Goal: Task Accomplishment & Management: Manage account settings

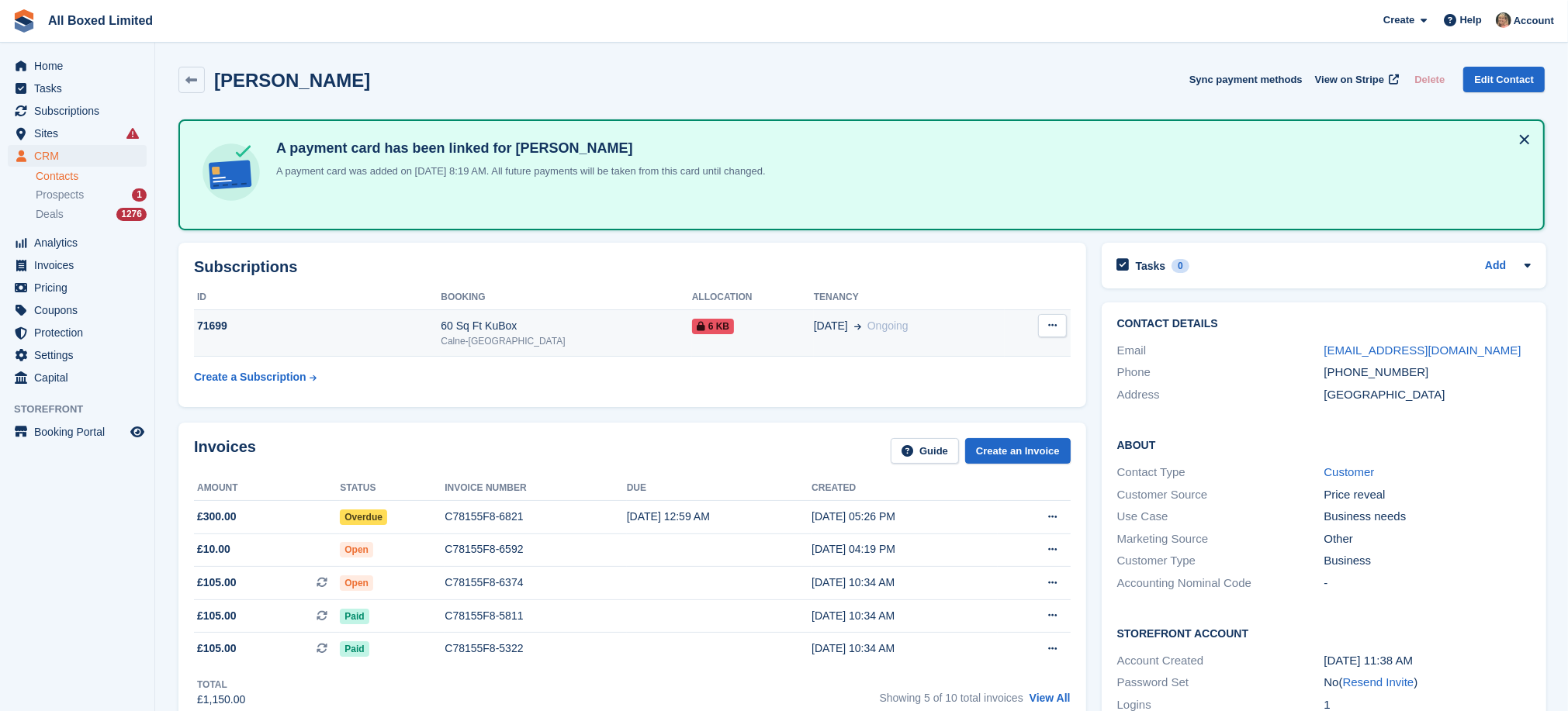
click at [215, 321] on div "71699" at bounding box center [317, 327] width 247 height 16
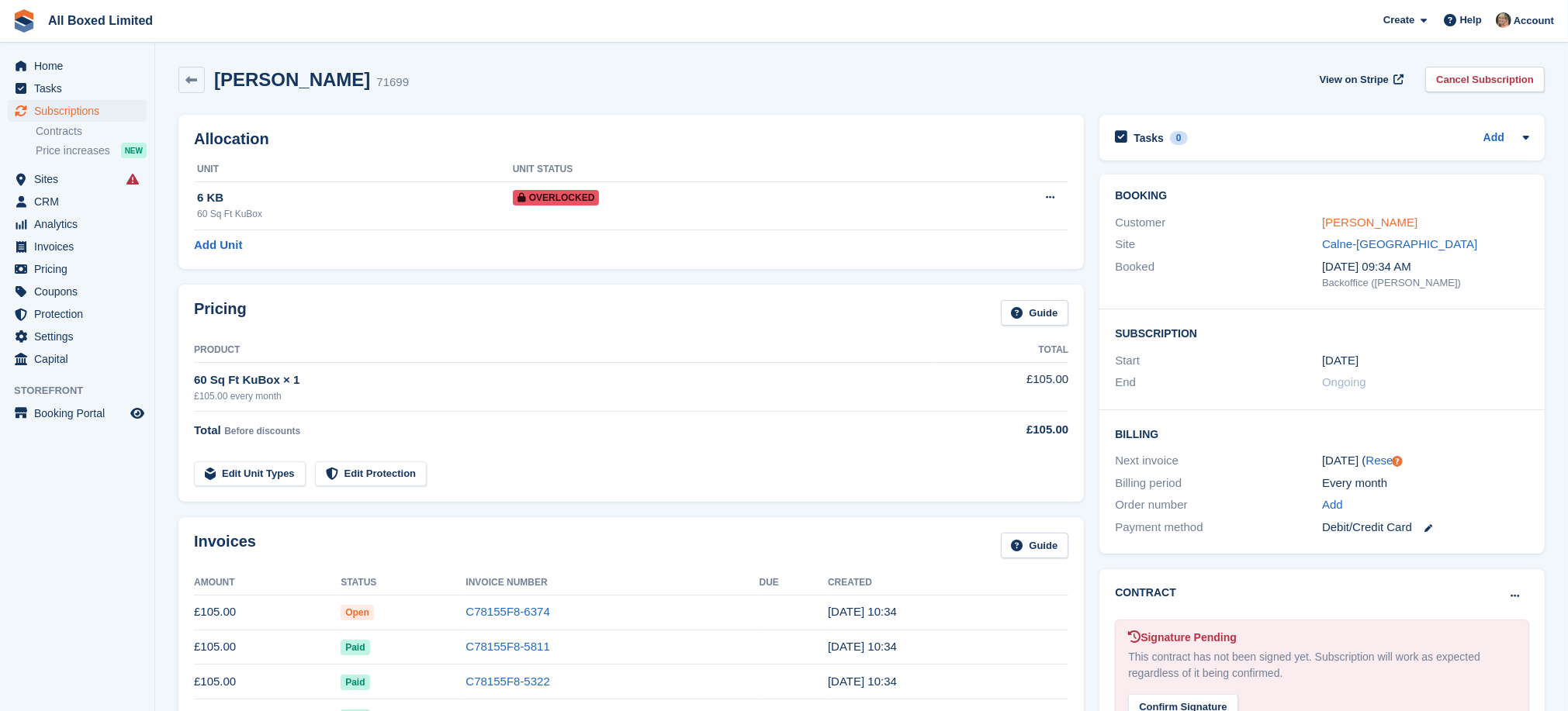
click at [1340, 223] on link "[PERSON_NAME]" at bounding box center [1370, 222] width 96 height 13
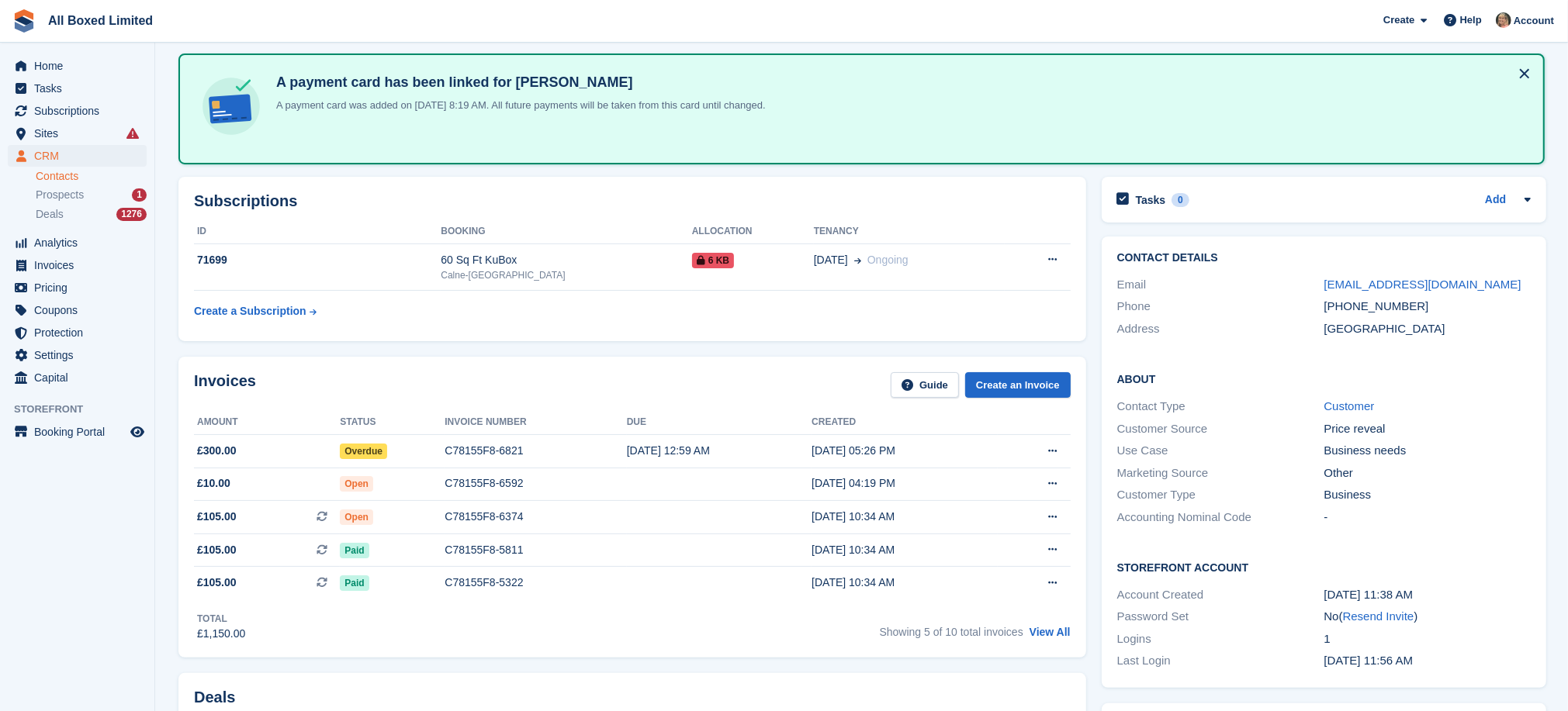
scroll to position [116, 0]
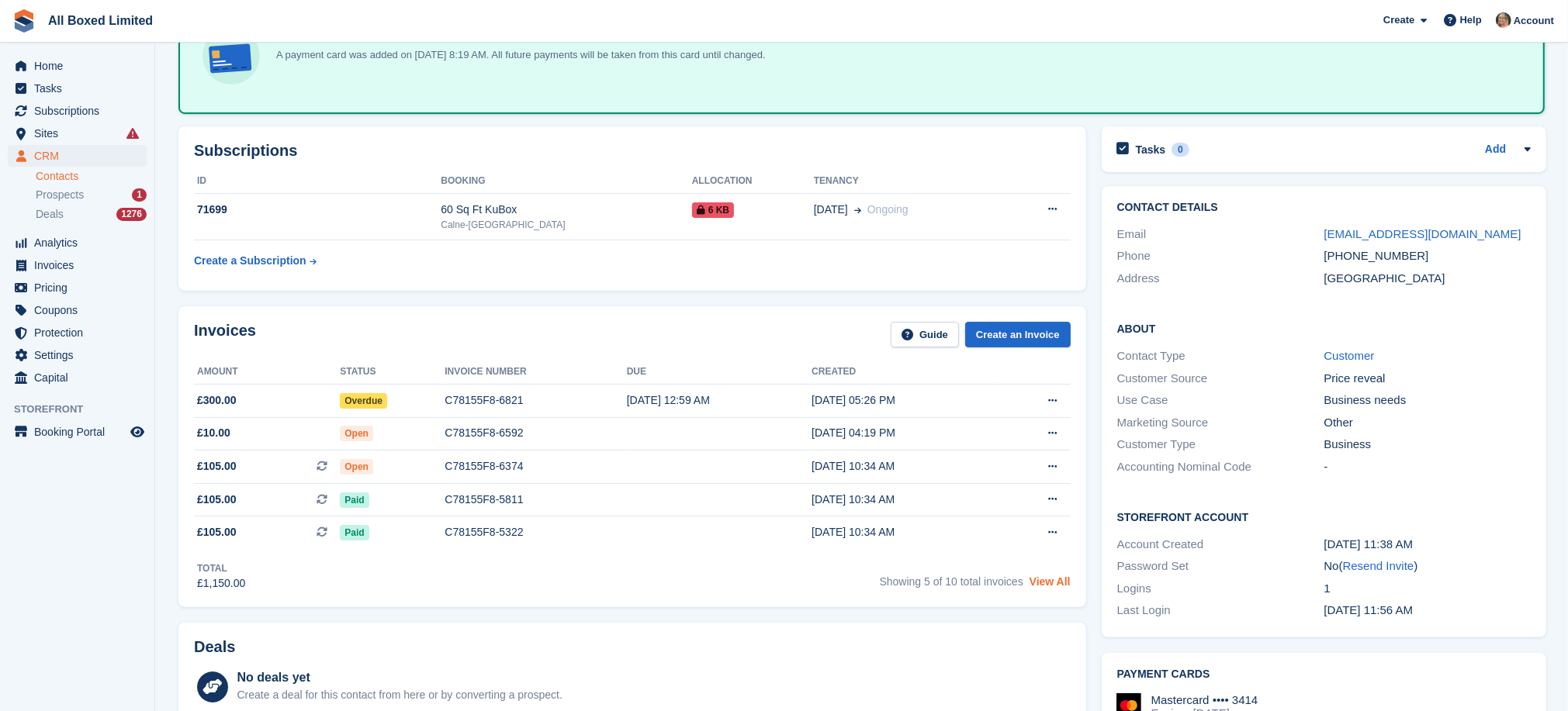
click at [1046, 586] on link "View All" at bounding box center [1051, 582] width 41 height 12
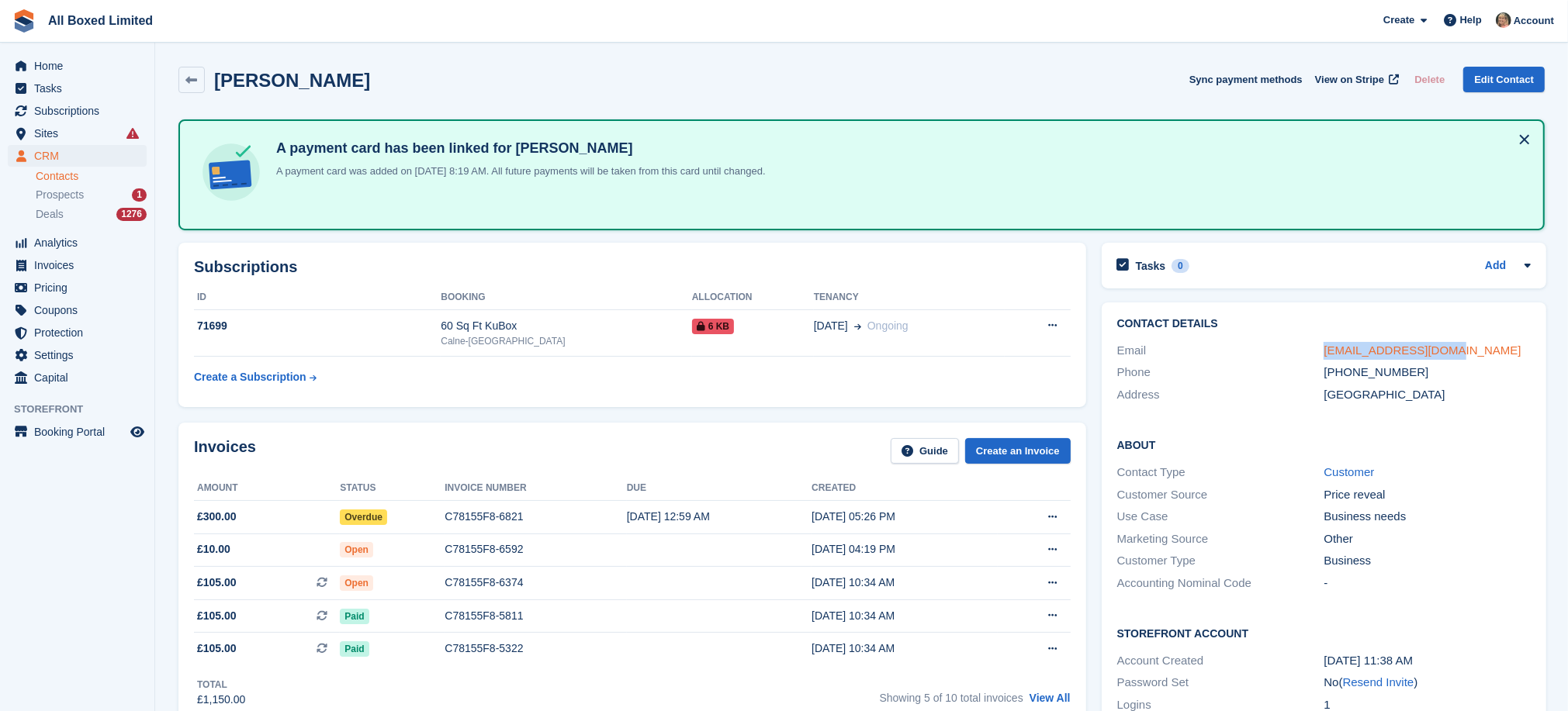
drag, startPoint x: 1453, startPoint y: 340, endPoint x: 1323, endPoint y: 344, distance: 130.1
click at [1324, 344] on div "jjessop131@gmail.com" at bounding box center [1427, 351] width 207 height 18
copy link "jjessop131@gmail.com"
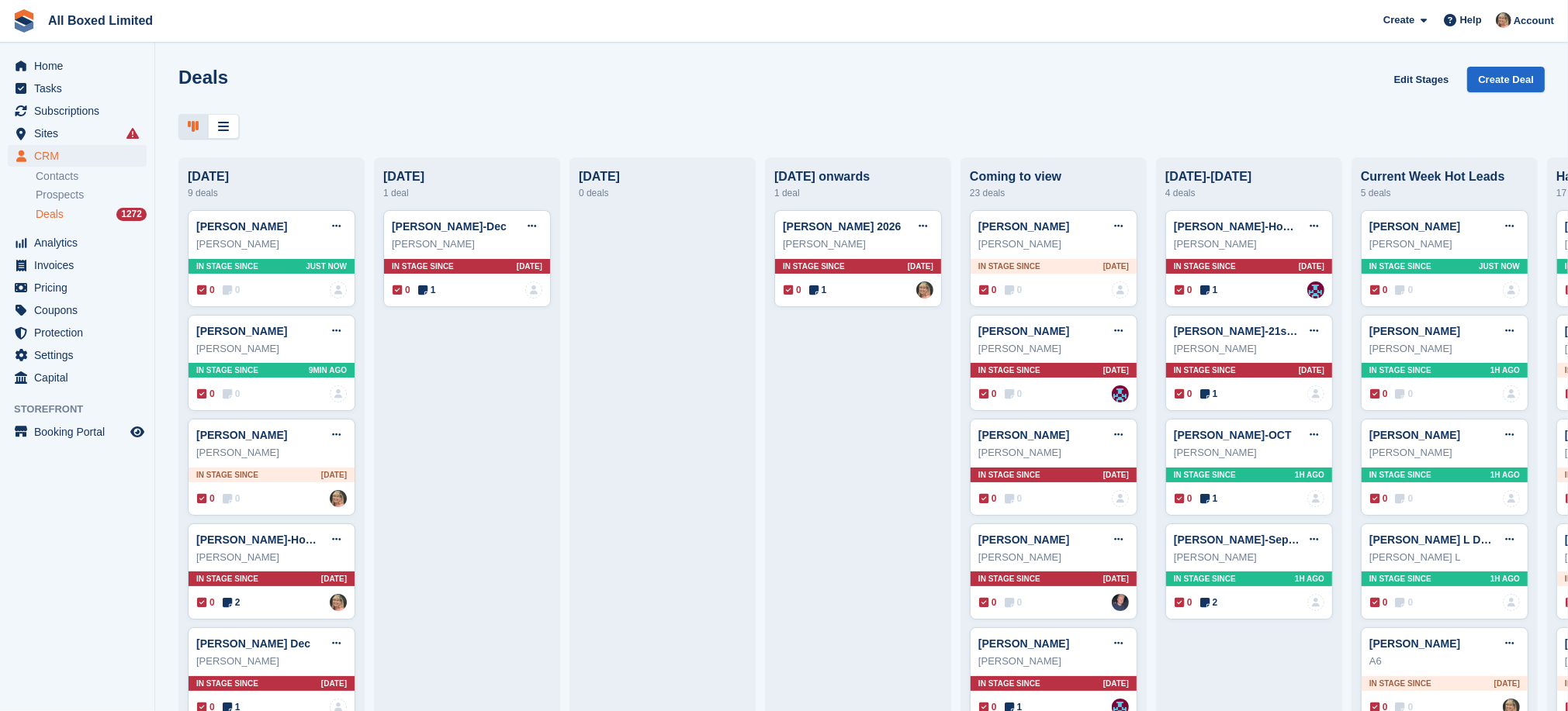
scroll to position [0, 230]
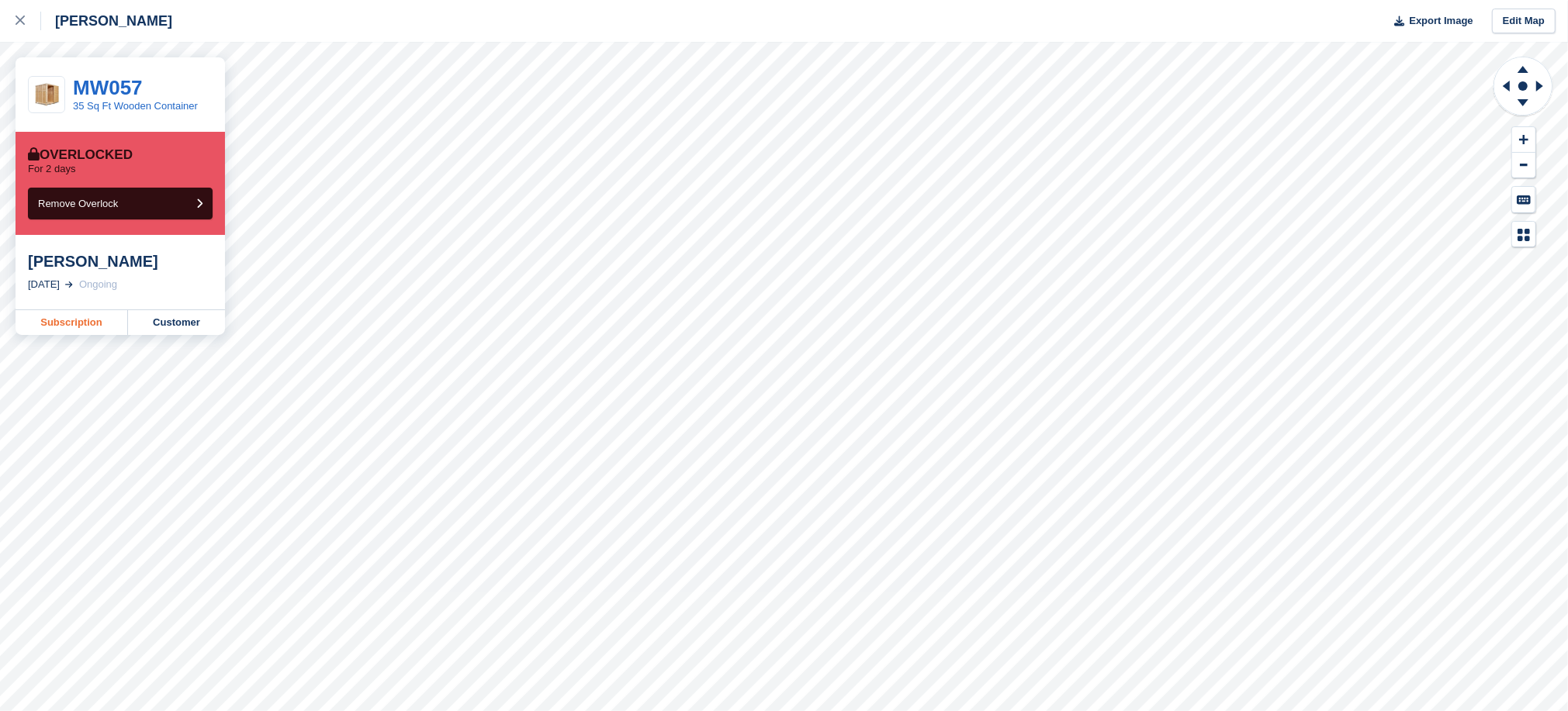
click at [78, 322] on link "Subscription" at bounding box center [72, 323] width 112 height 25
click at [20, 21] on icon at bounding box center [20, 20] width 9 height 9
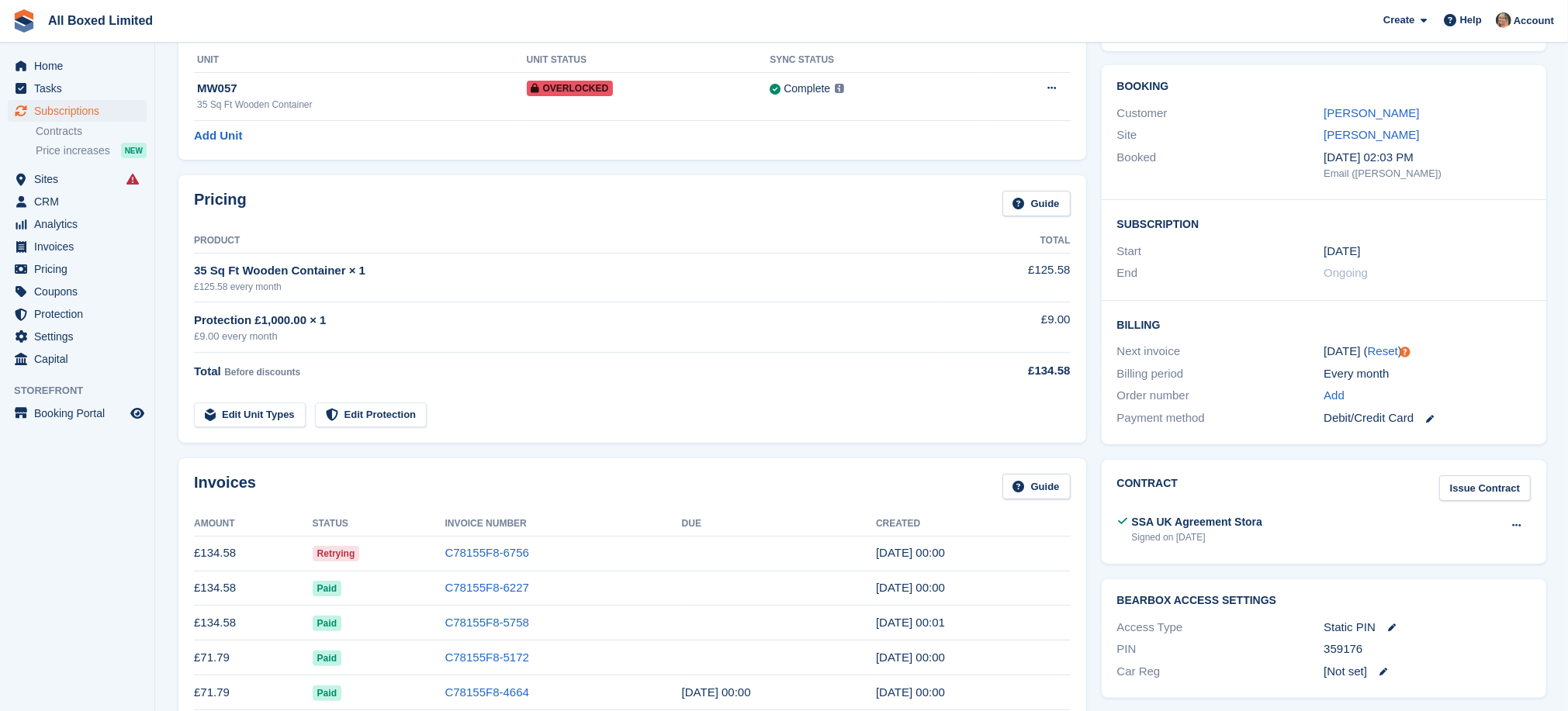
scroll to position [233, 0]
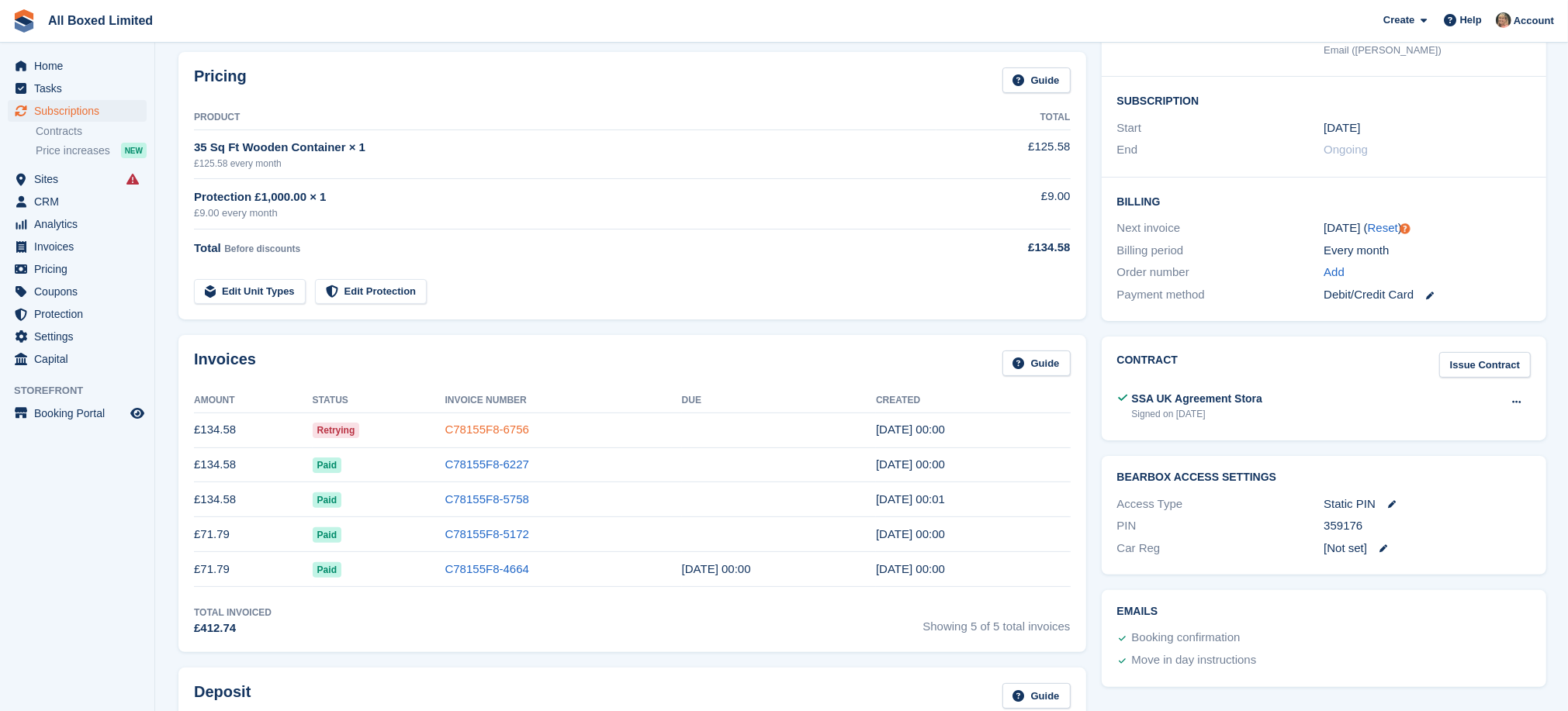
click at [480, 429] on link "C78155F8-6756" at bounding box center [488, 429] width 84 height 13
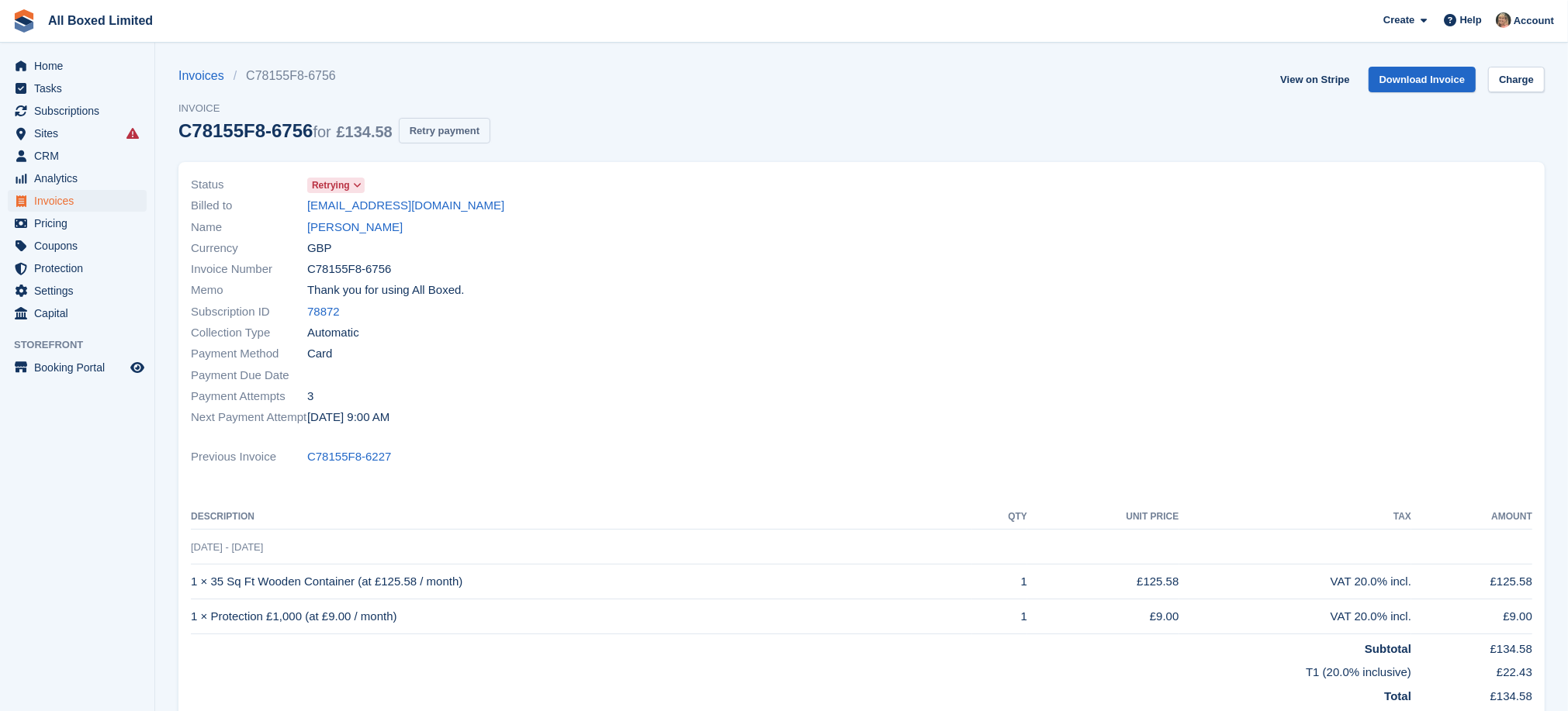
click at [467, 132] on button "Retry payment" at bounding box center [444, 130] width 92 height 26
click at [349, 230] on link "Sara Lea Ward" at bounding box center [355, 228] width 96 height 18
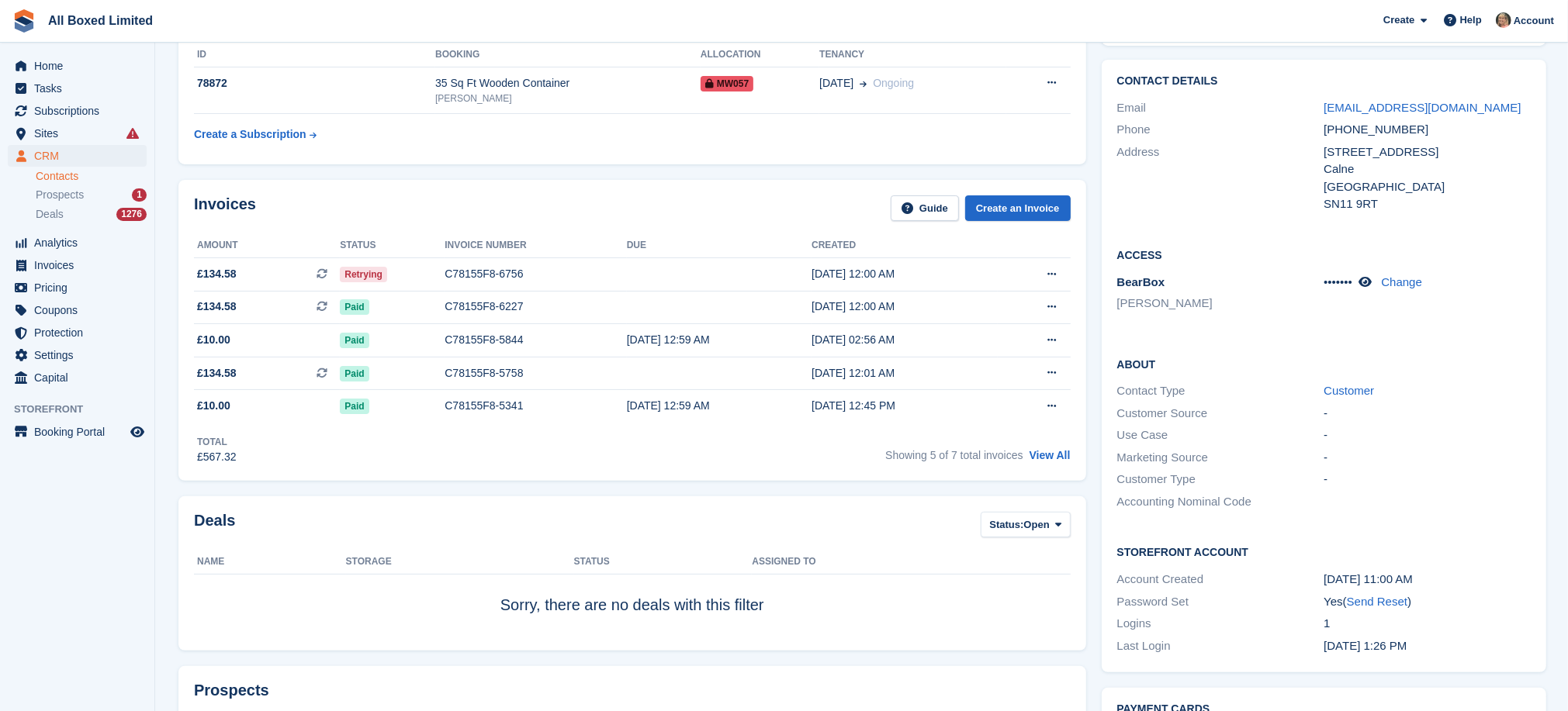
scroll to position [233, 0]
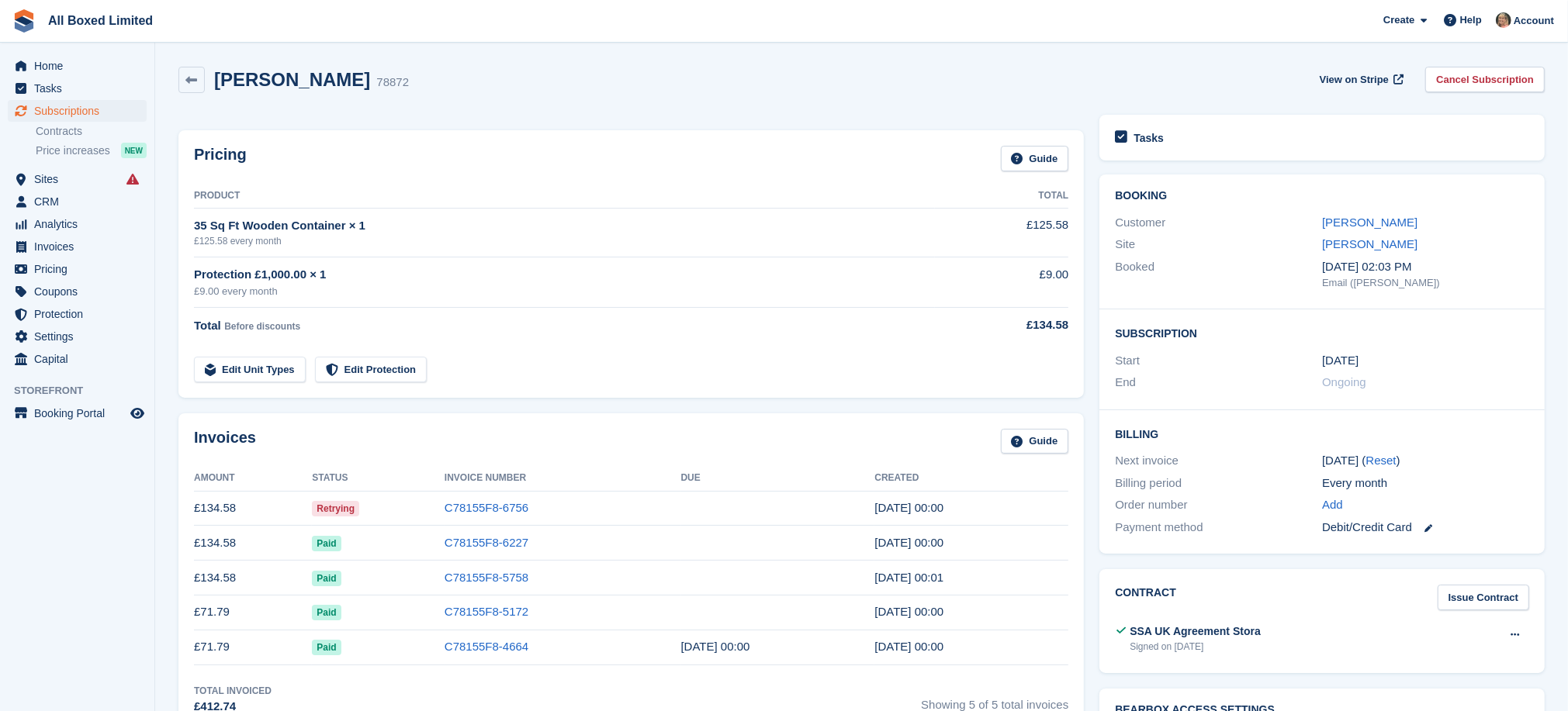
scroll to position [386, 0]
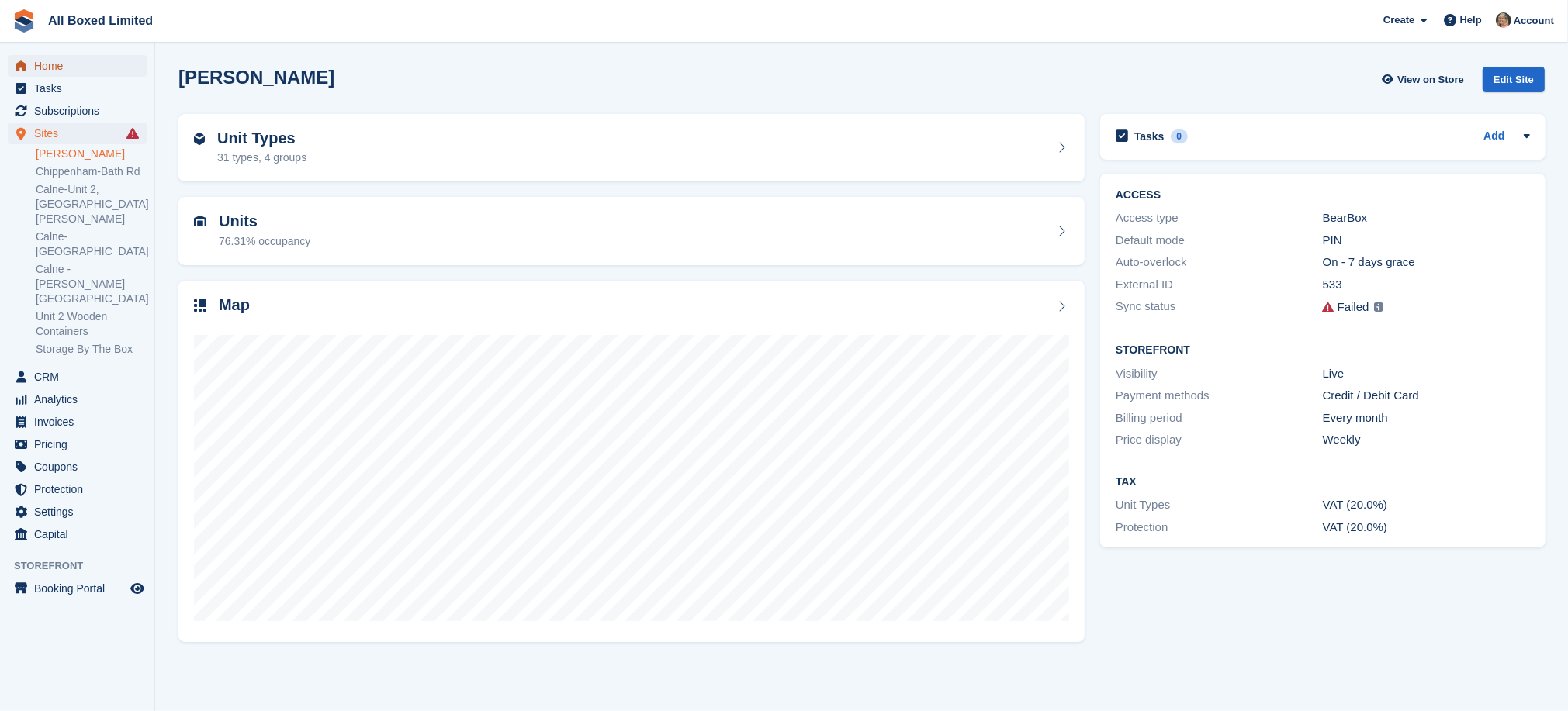
click at [57, 63] on span "Home" at bounding box center [80, 66] width 93 height 21
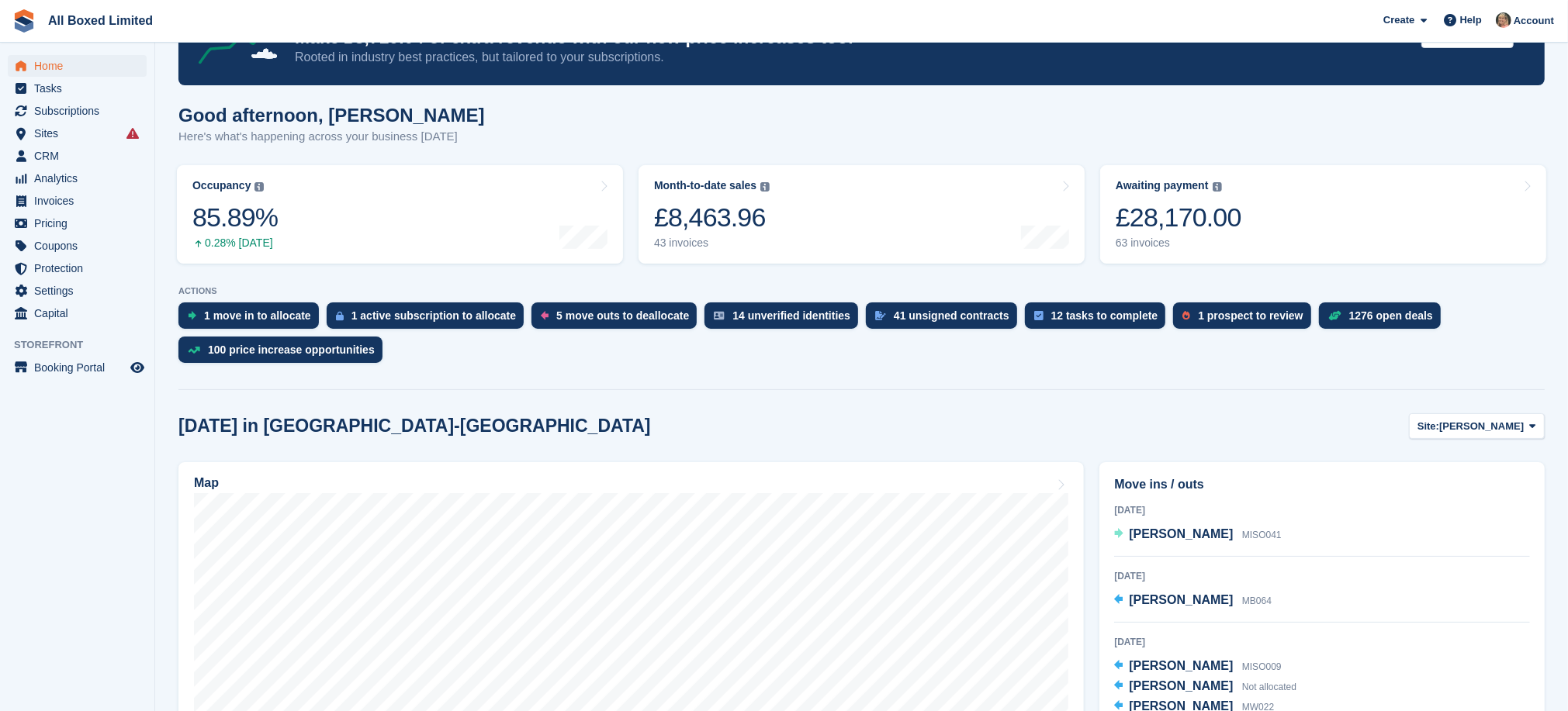
scroll to position [116, 0]
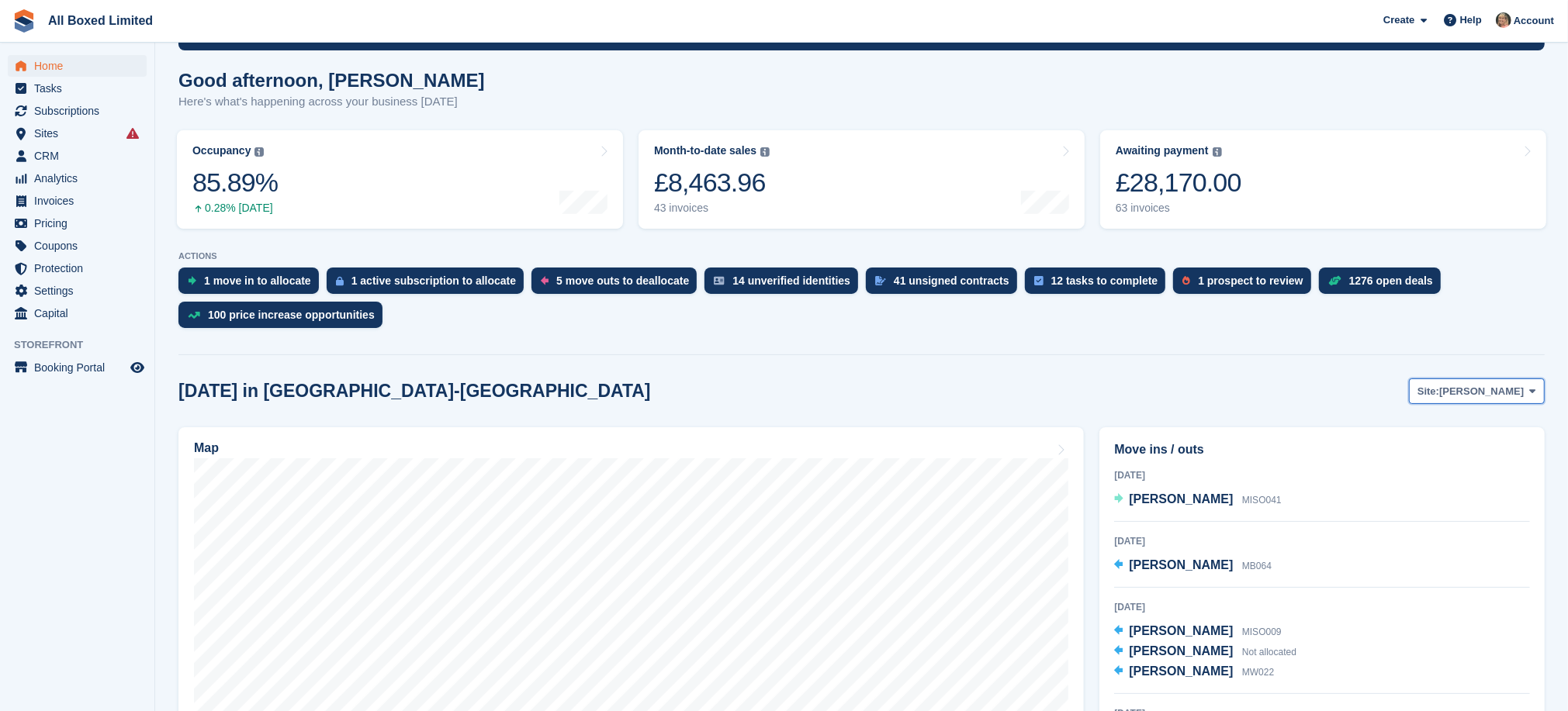
click at [1530, 392] on icon at bounding box center [1533, 391] width 7 height 10
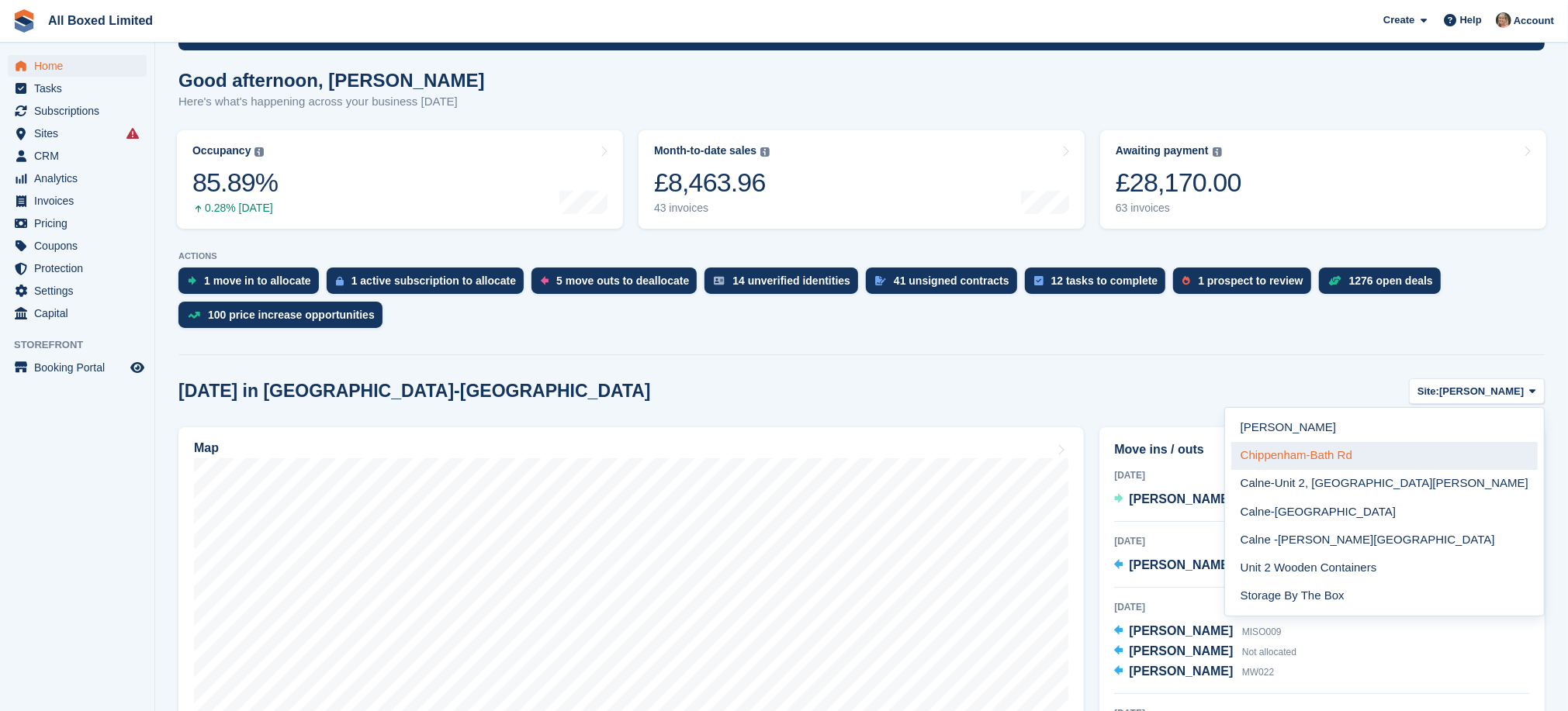
click at [1487, 451] on link "Chippenham-Bath Rd" at bounding box center [1384, 456] width 306 height 28
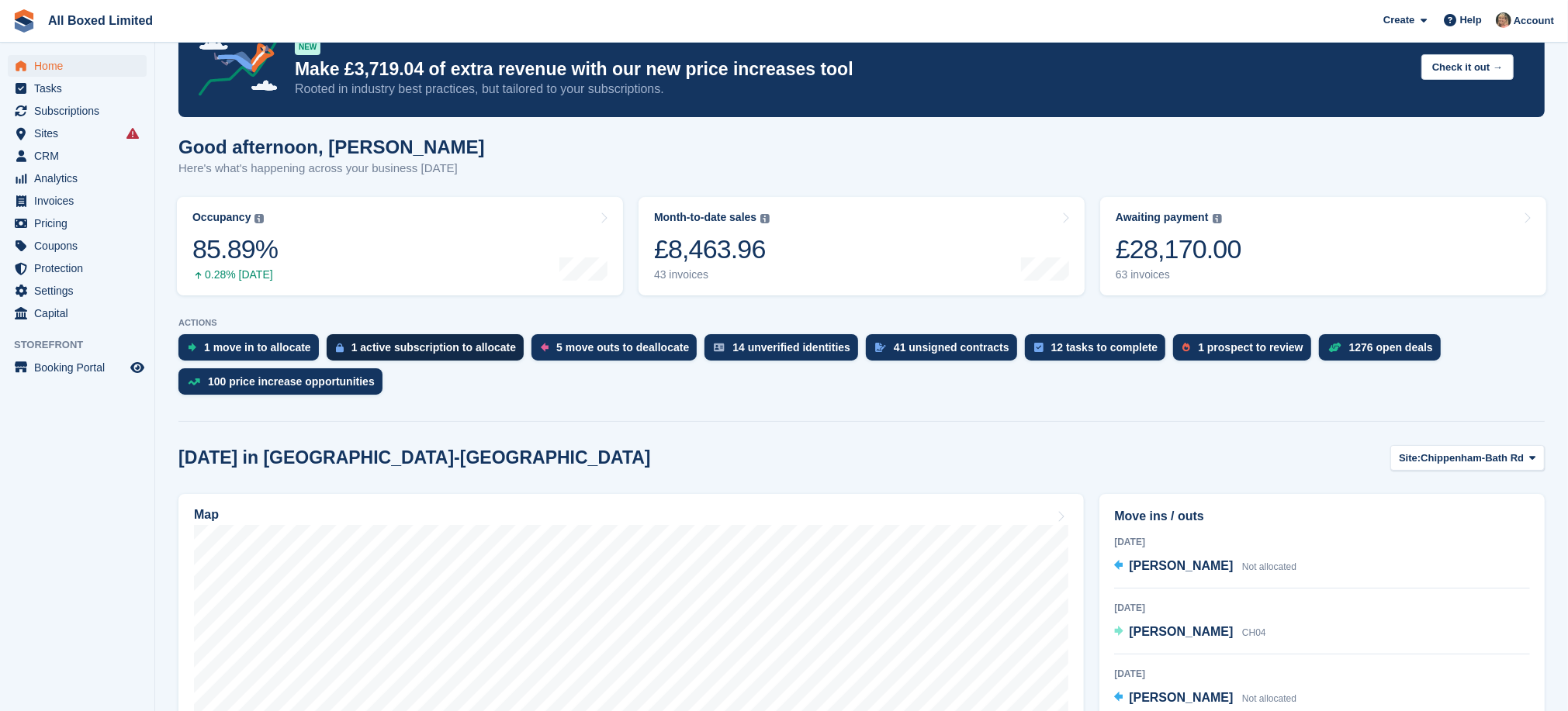
scroll to position [0, 0]
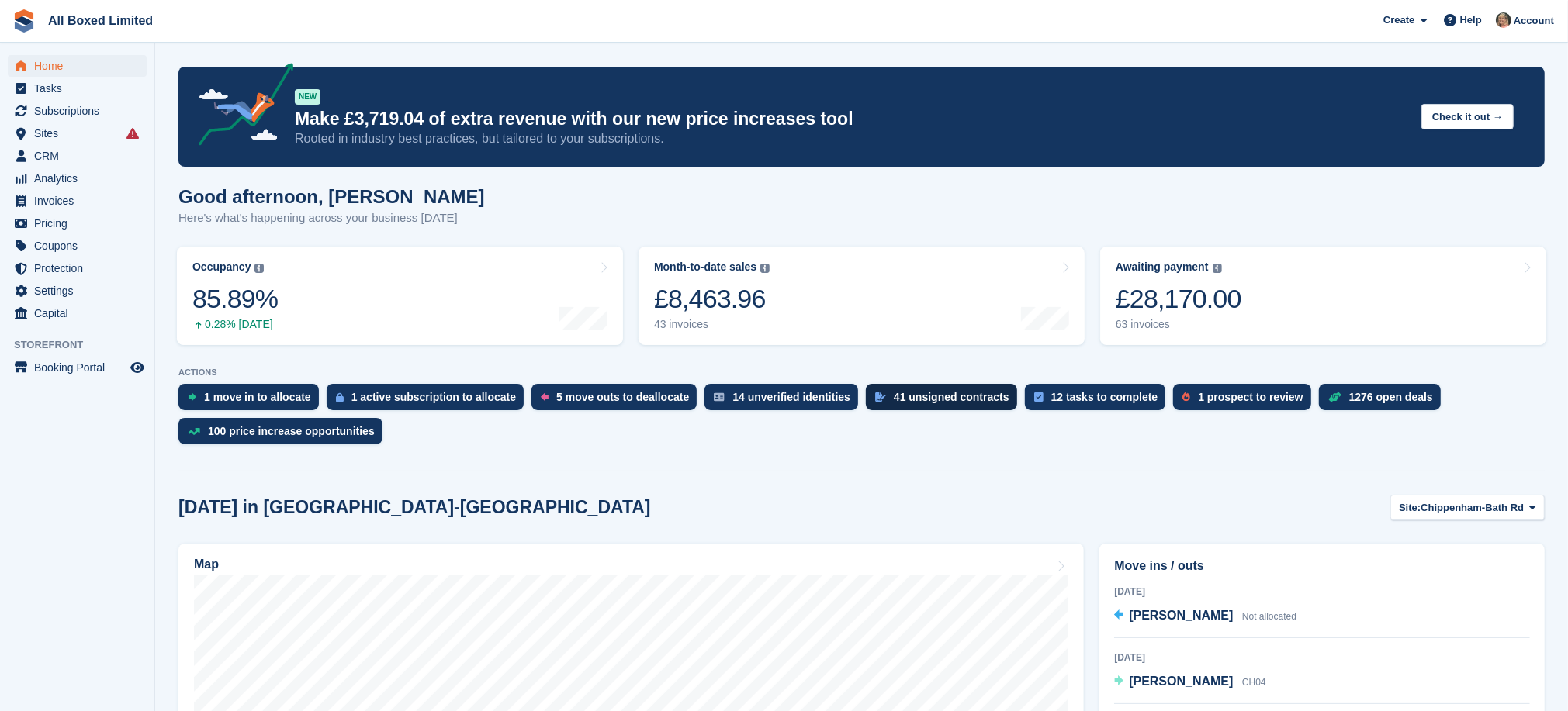
click at [915, 399] on div "41 unsigned contracts" at bounding box center [952, 397] width 116 height 12
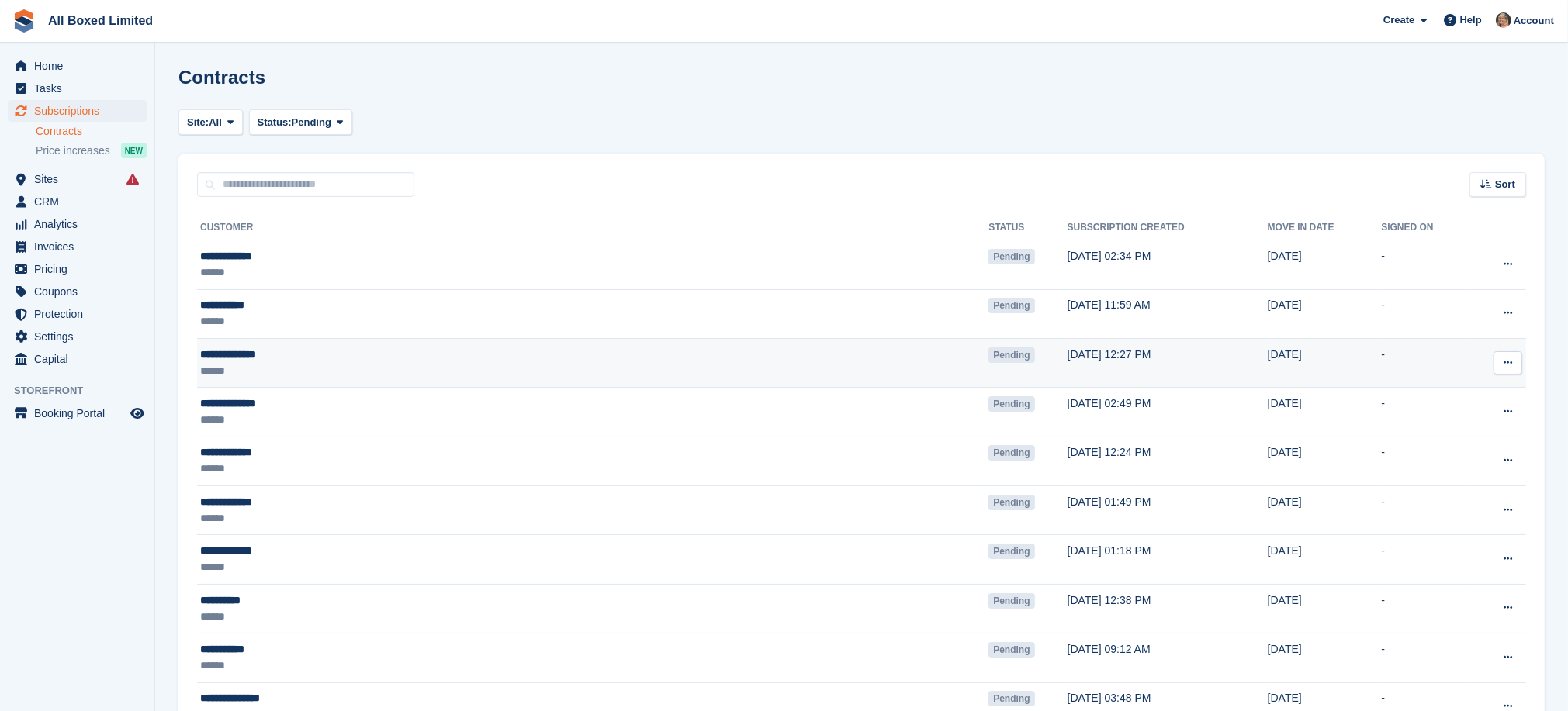
click at [243, 353] on div "**********" at bounding box center [431, 355] width 460 height 16
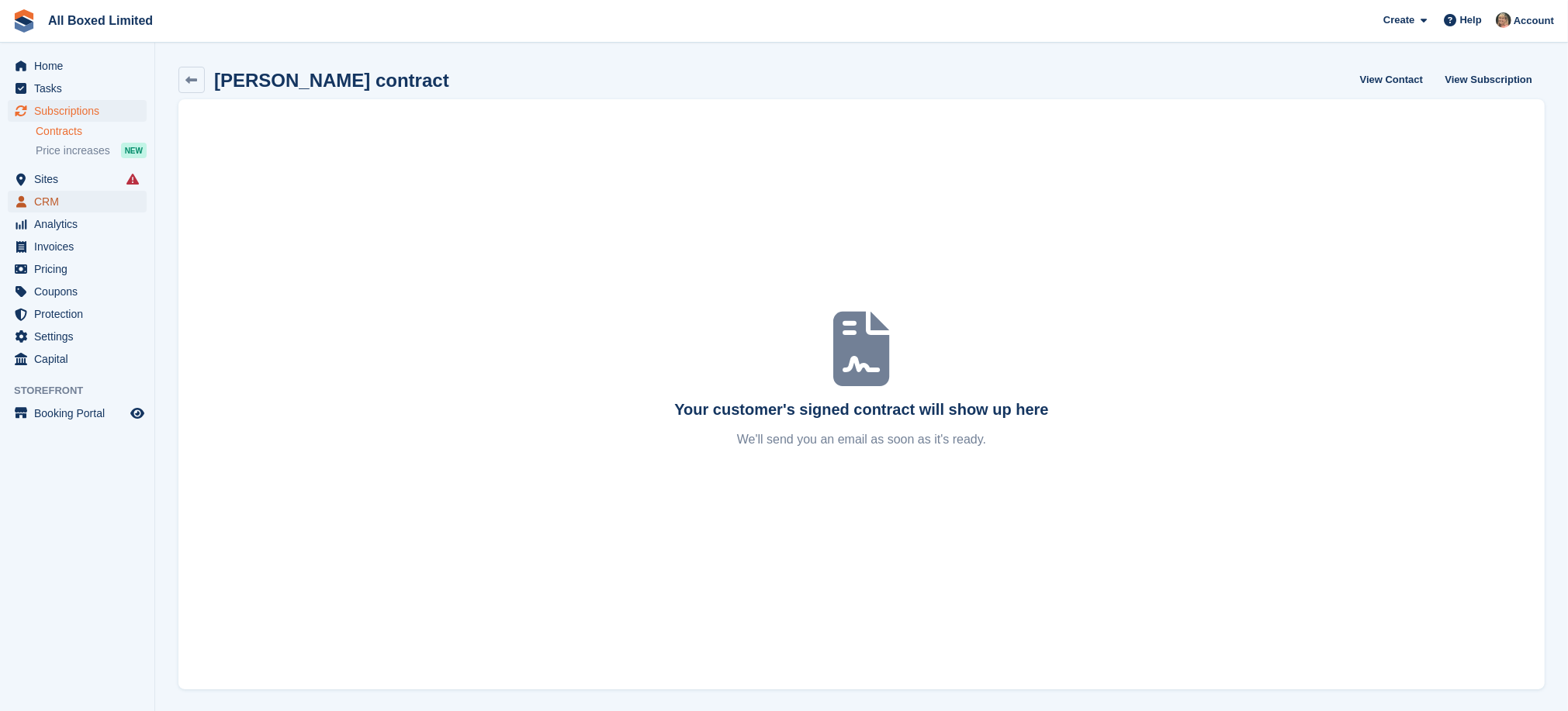
click at [46, 200] on span "CRM" at bounding box center [80, 201] width 93 height 21
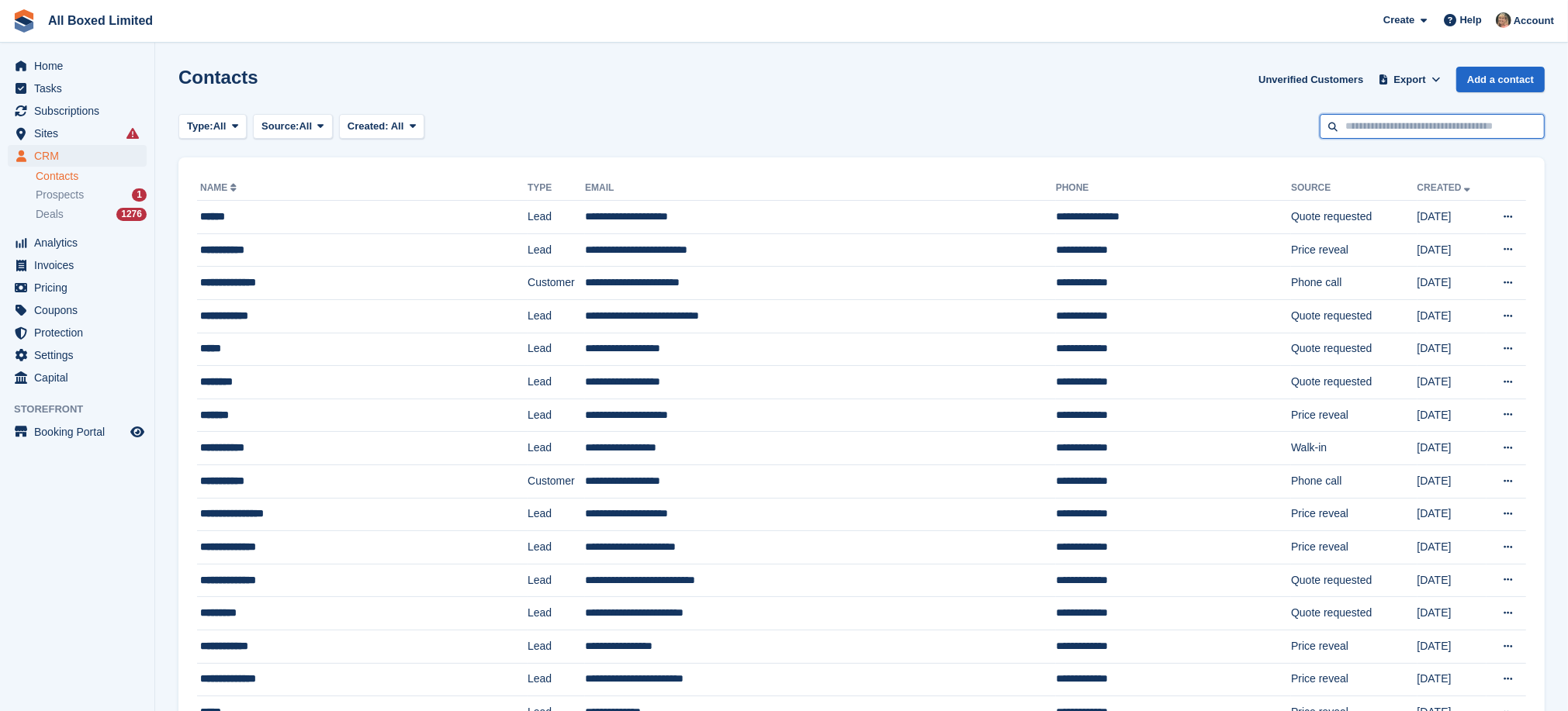
click at [1367, 129] on input "text" at bounding box center [1432, 126] width 225 height 26
type input "*******"
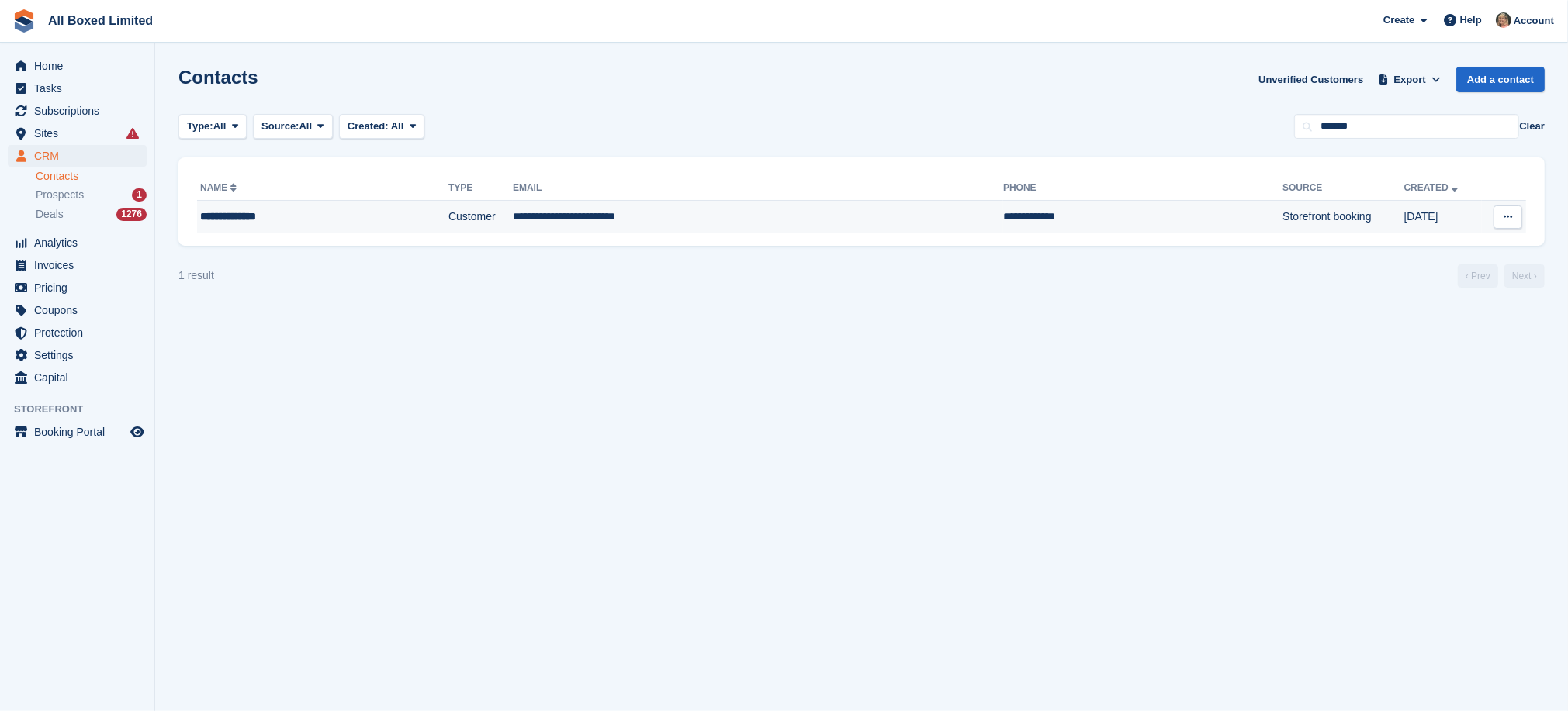
click at [587, 218] on td "**********" at bounding box center [758, 217] width 490 height 32
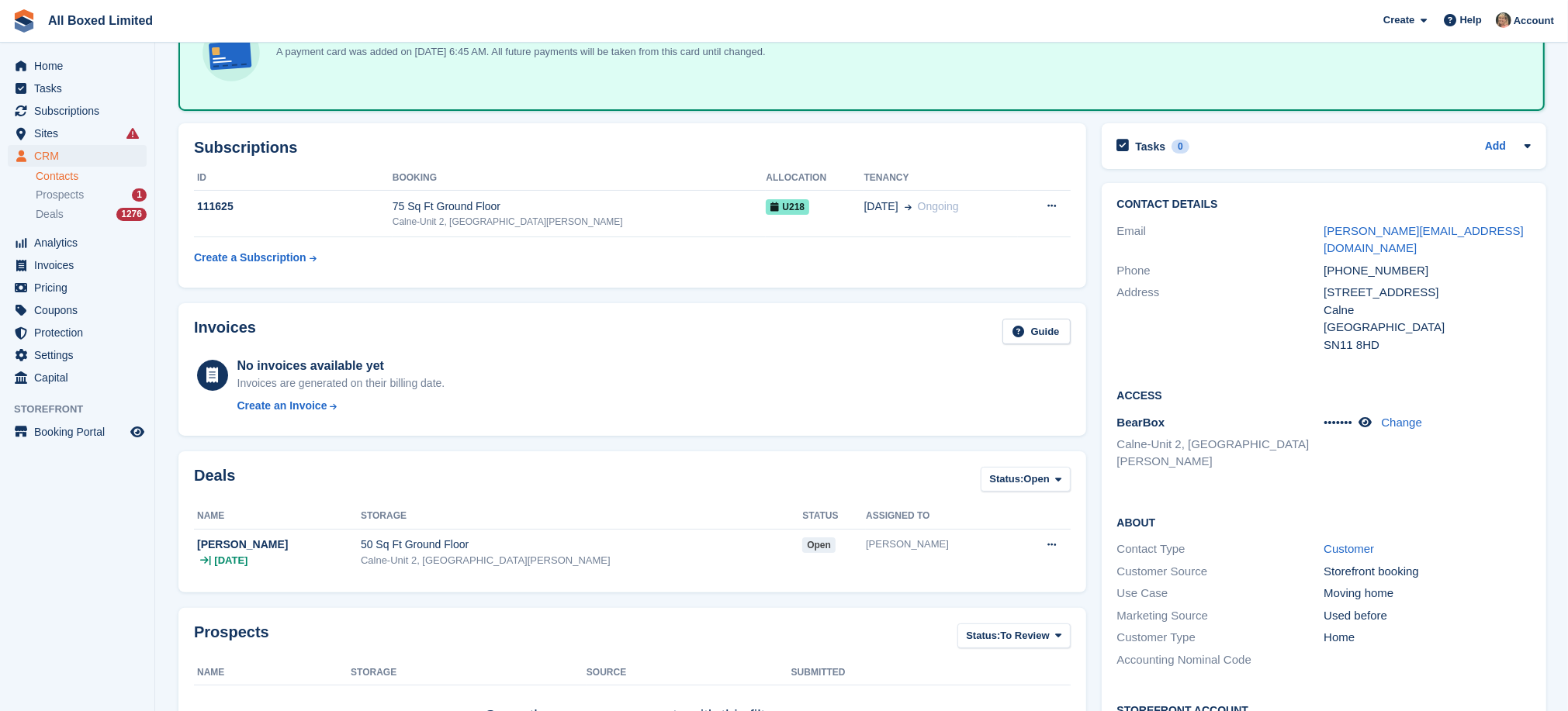
scroll to position [116, 0]
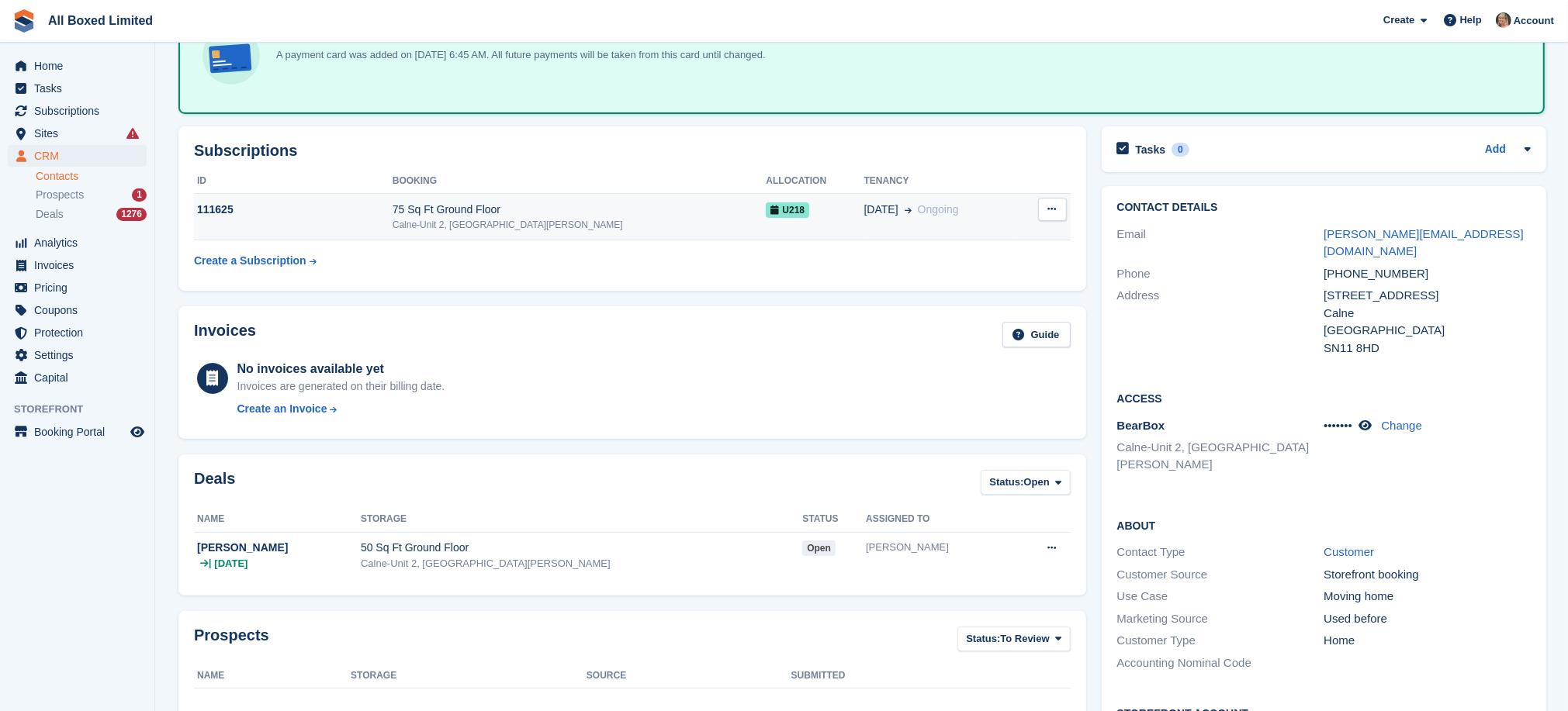
click at [210, 205] on div "111625" at bounding box center [293, 210] width 199 height 16
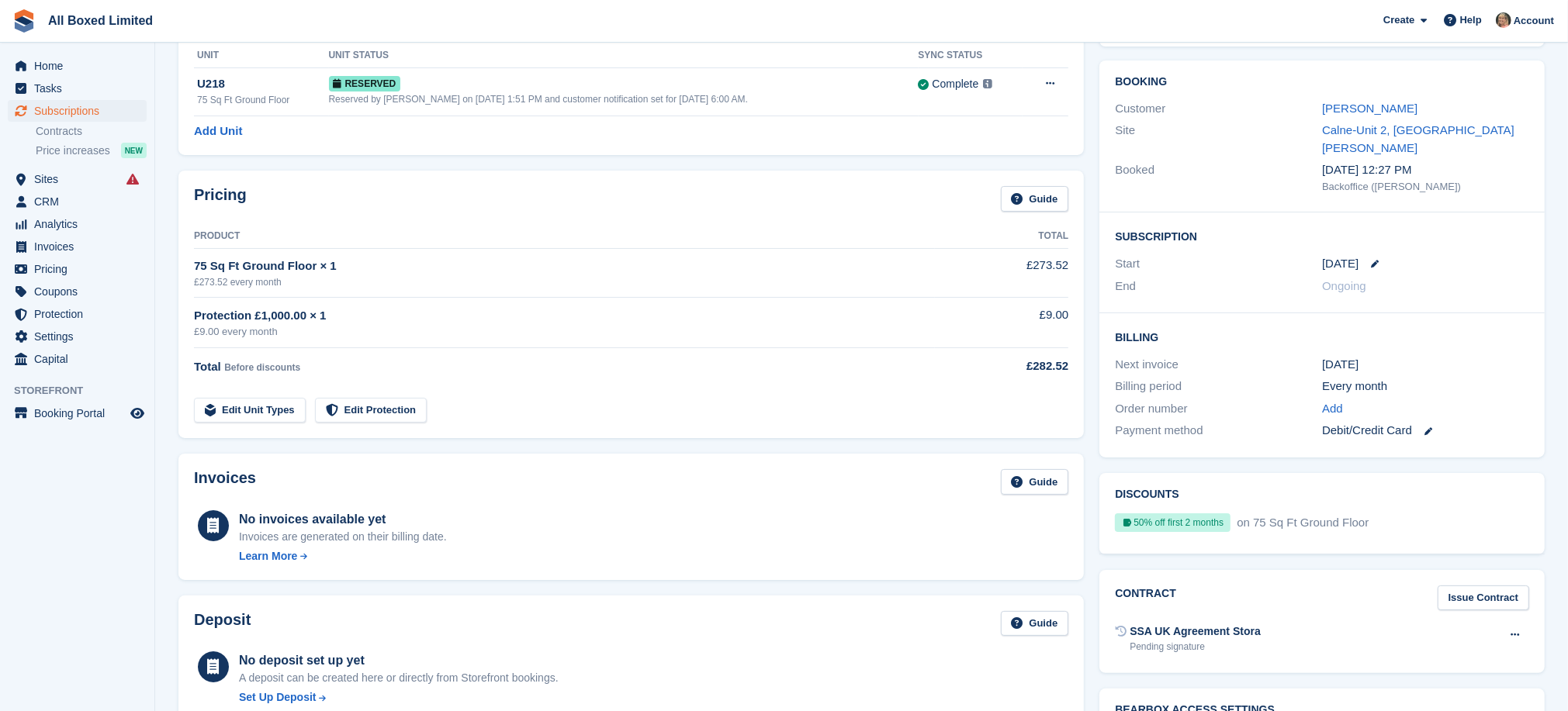
scroll to position [233, 0]
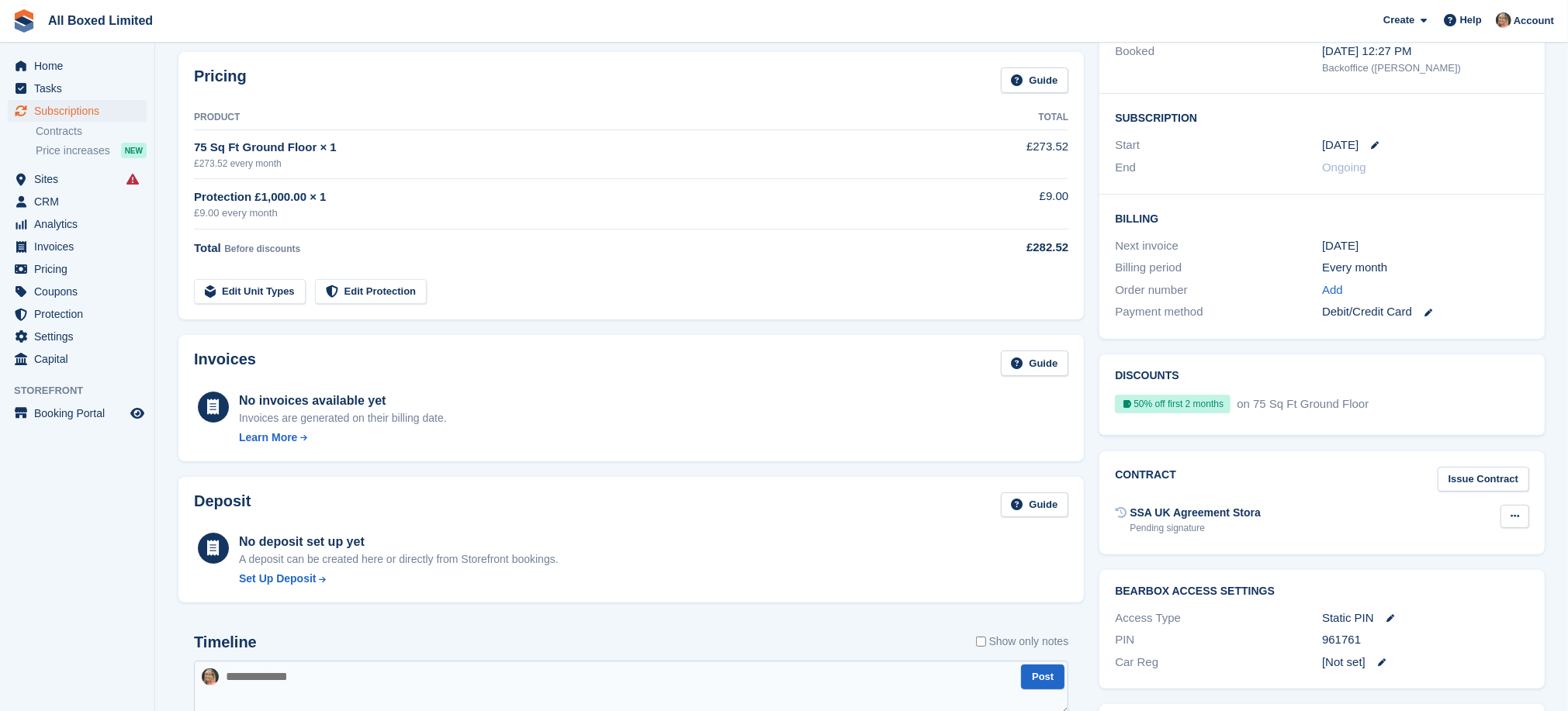
click at [1518, 511] on icon at bounding box center [1515, 516] width 8 height 10
click at [1442, 557] on p "Send contract" at bounding box center [1455, 567] width 135 height 20
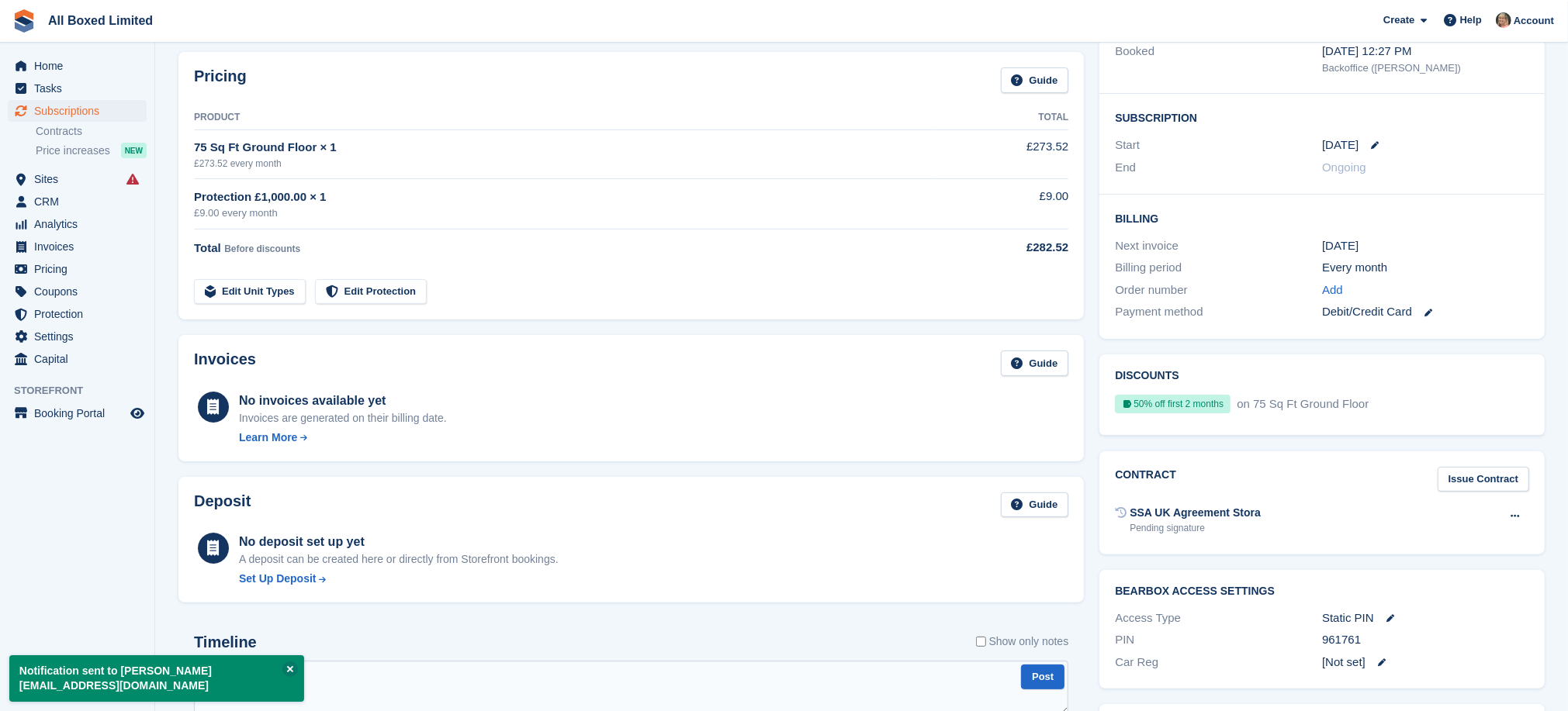
scroll to position [116, 0]
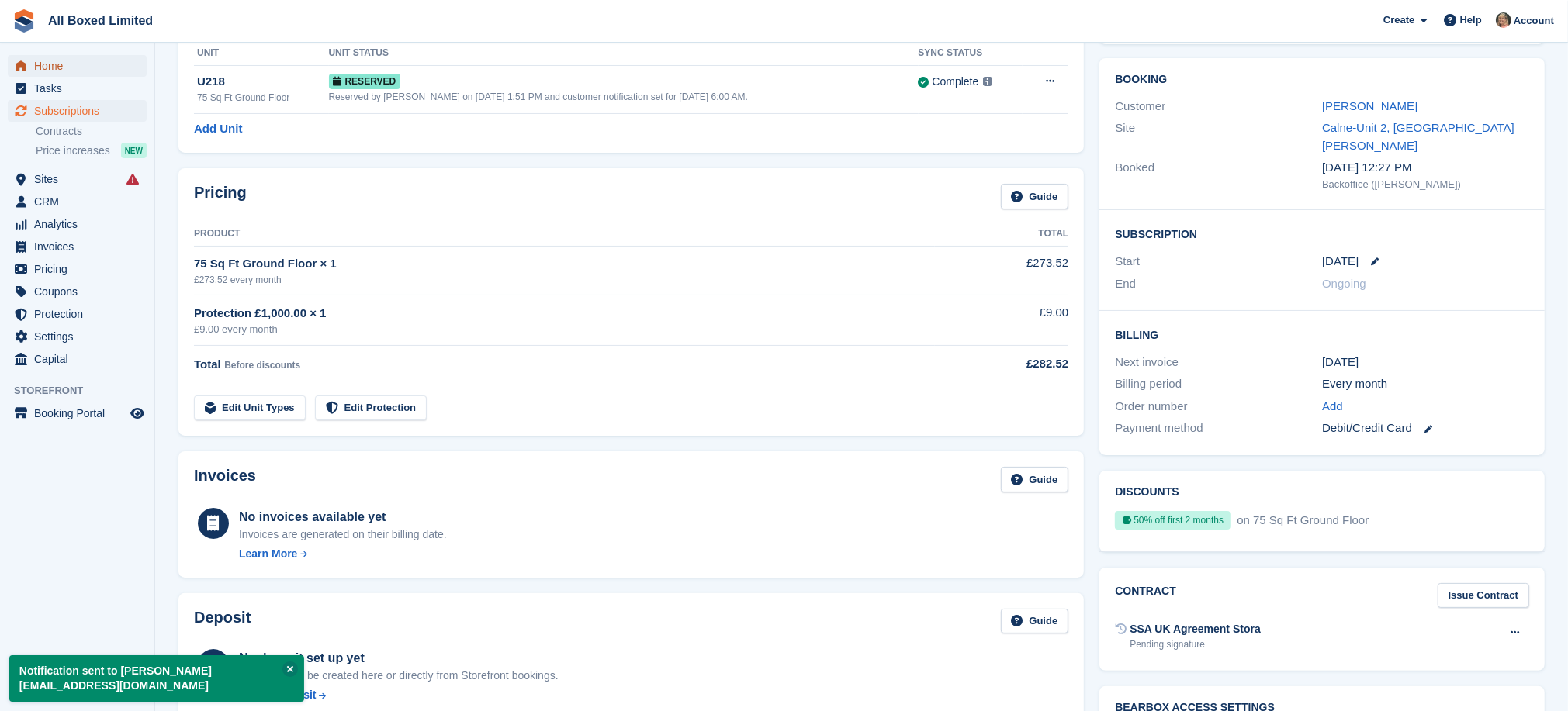
click at [44, 65] on span "Home" at bounding box center [80, 66] width 93 height 21
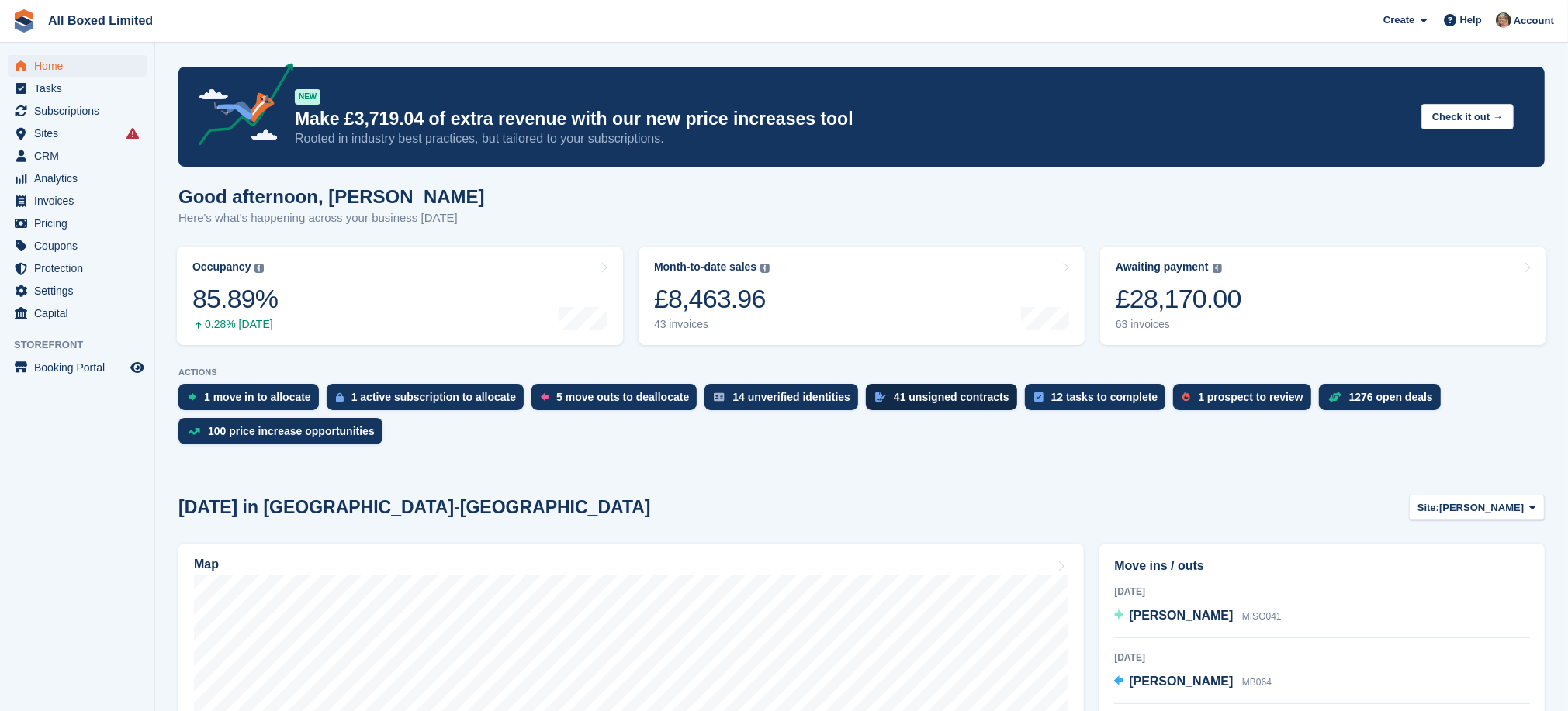
click at [942, 401] on div "41 unsigned contracts" at bounding box center [952, 397] width 116 height 12
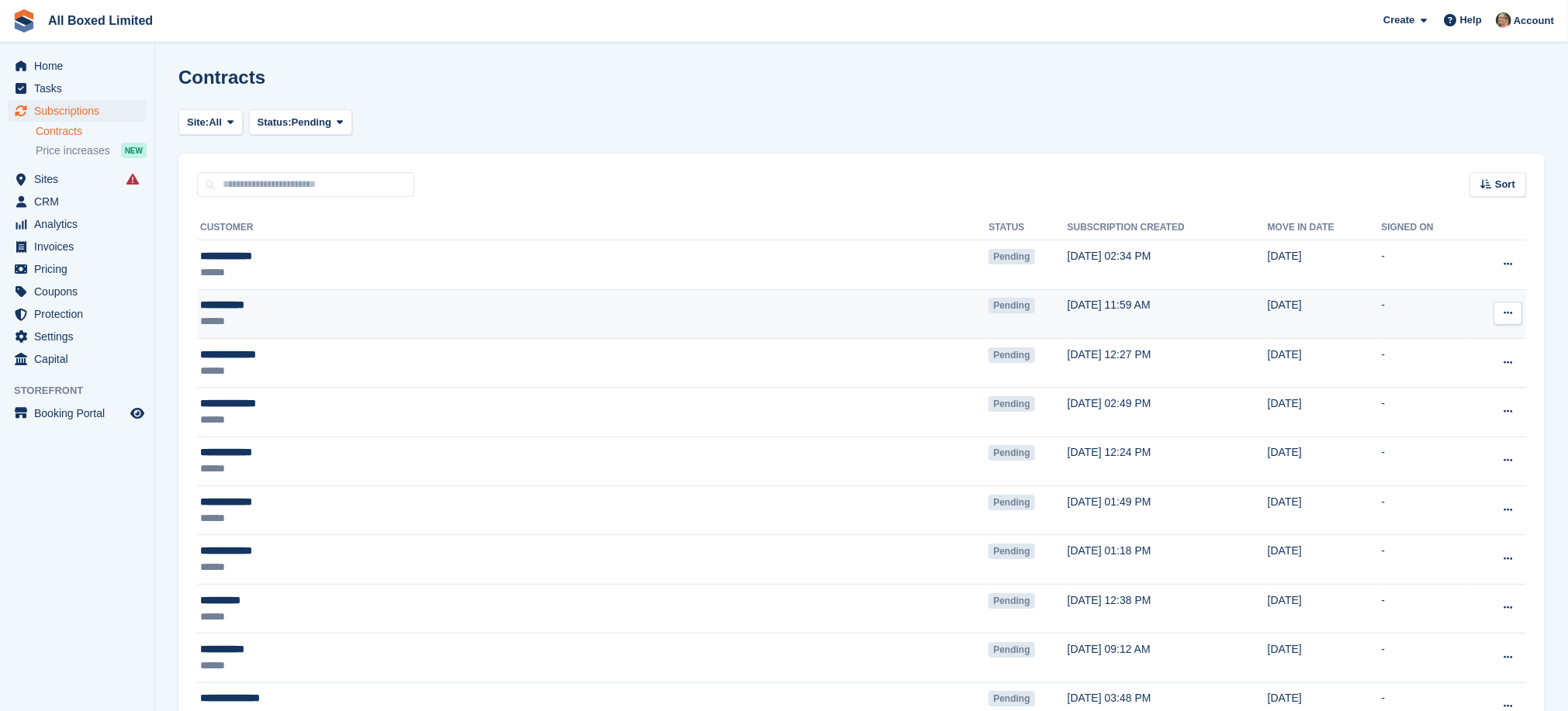
click at [237, 303] on div "**********" at bounding box center [431, 305] width 460 height 16
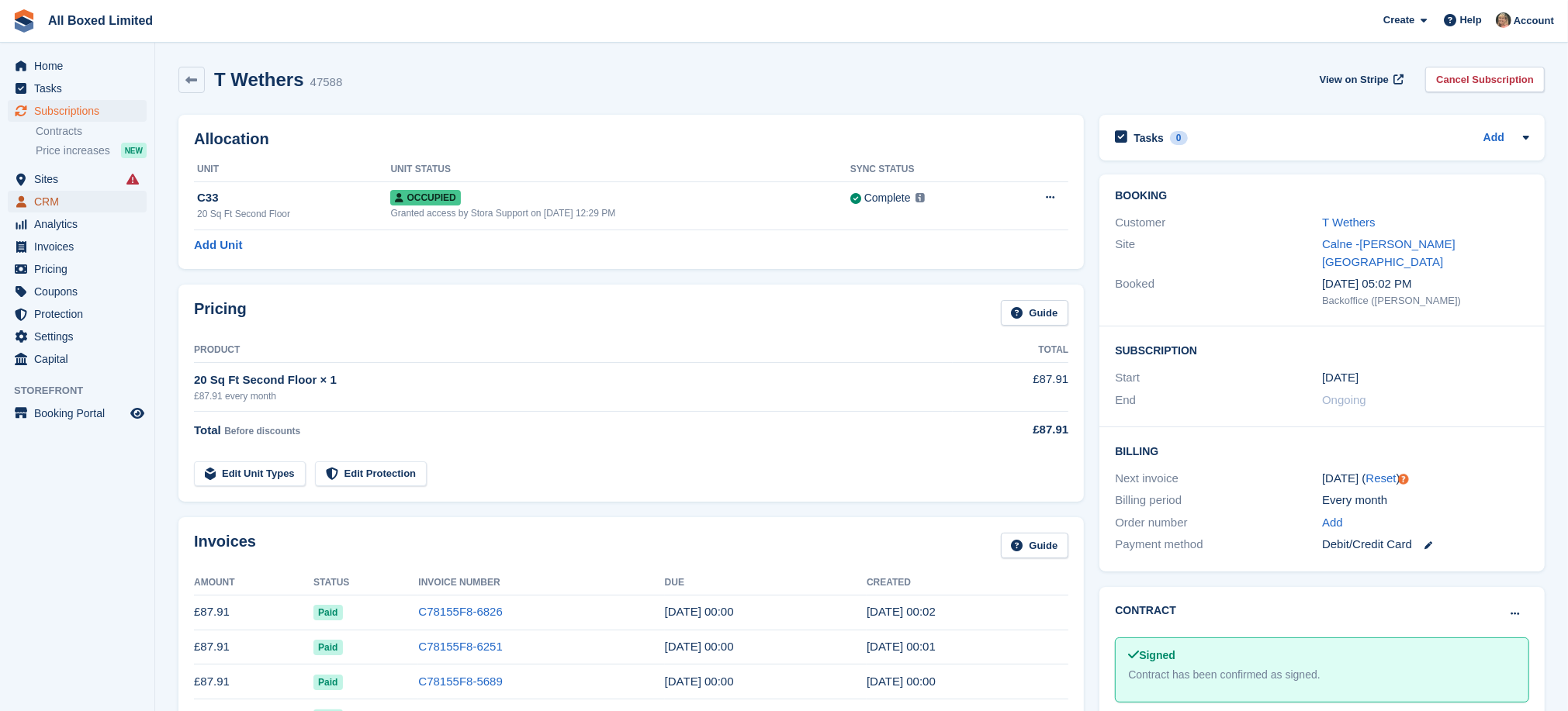
click at [43, 199] on span "CRM" at bounding box center [80, 201] width 93 height 21
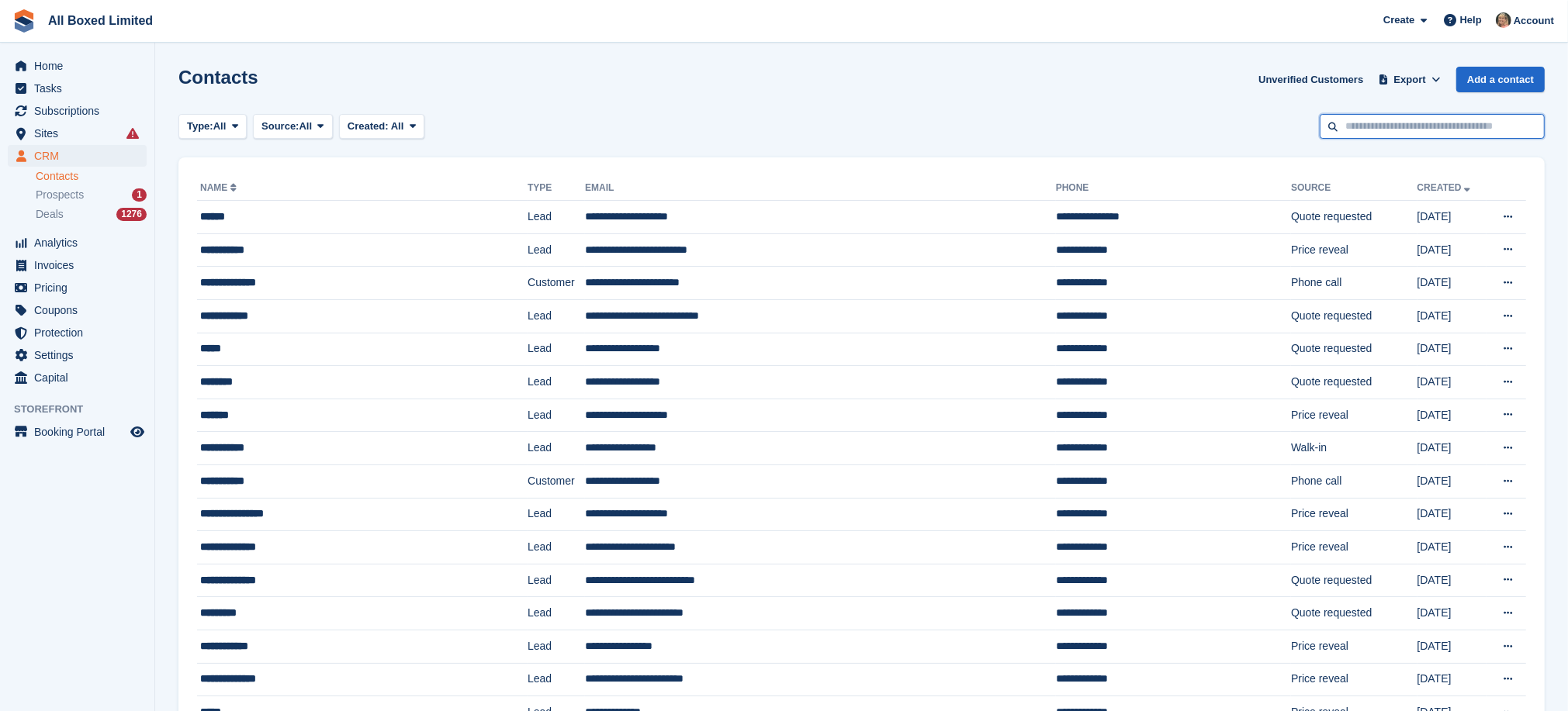
click at [1406, 120] on input "text" at bounding box center [1432, 126] width 225 height 26
type input "******"
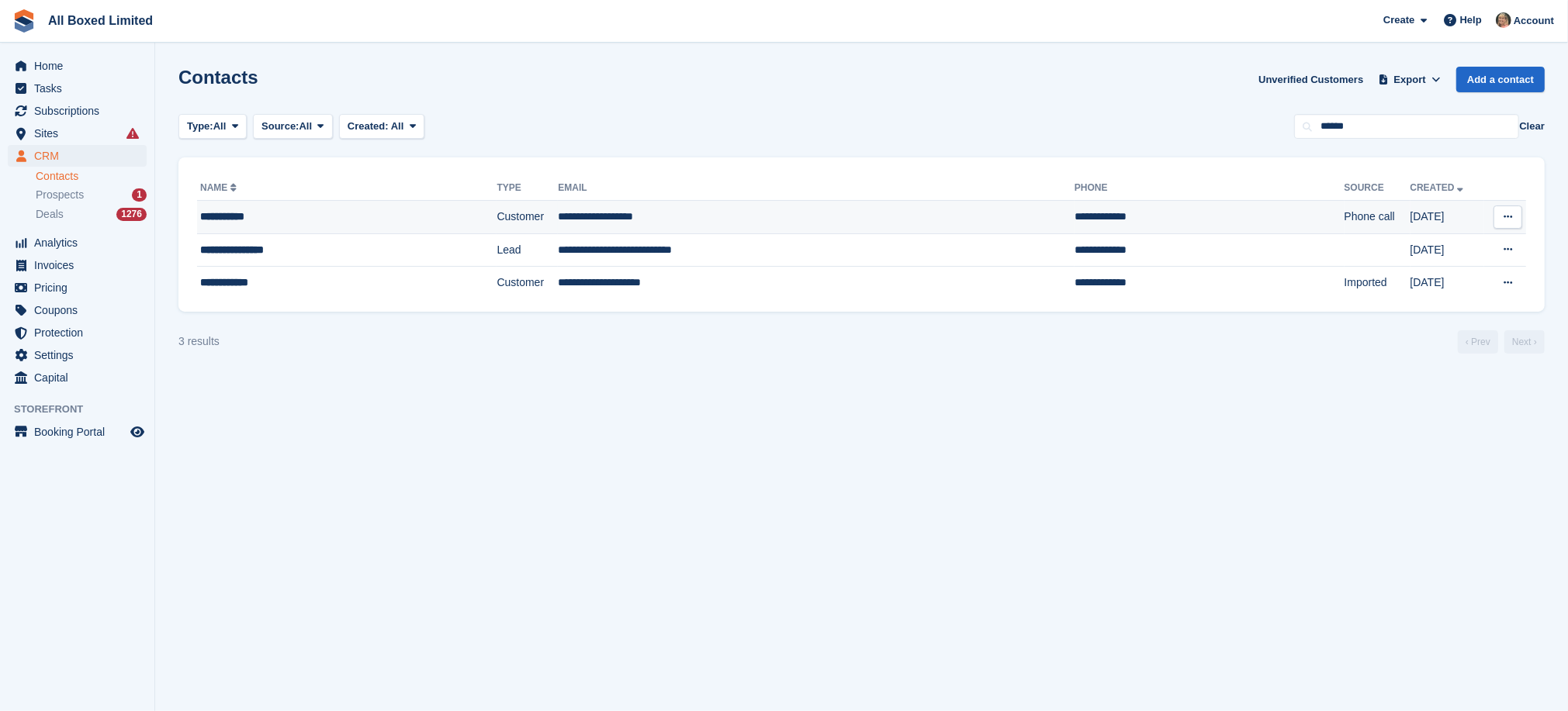
click at [593, 216] on td "**********" at bounding box center [816, 218] width 517 height 33
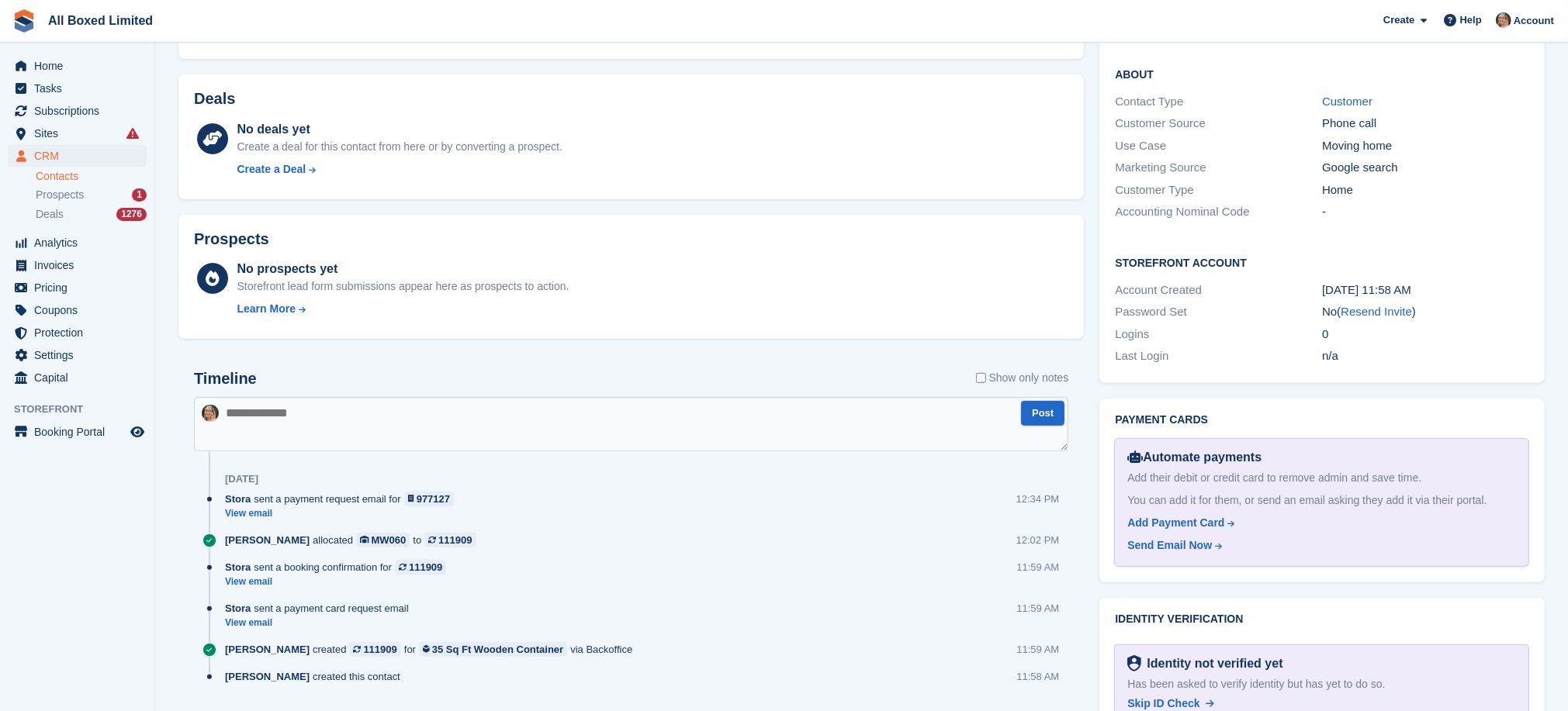
scroll to position [582, 0]
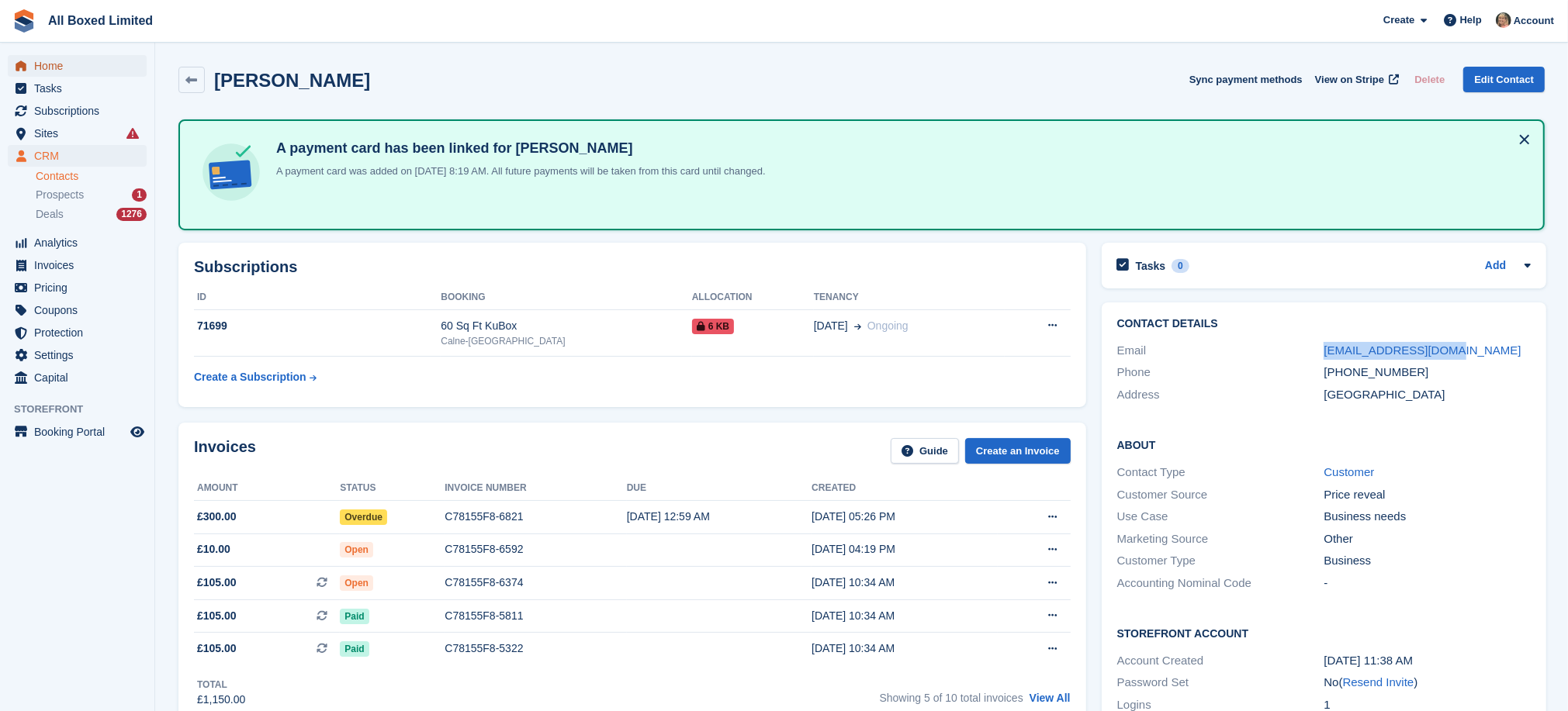
click at [45, 64] on span "Home" at bounding box center [80, 66] width 93 height 21
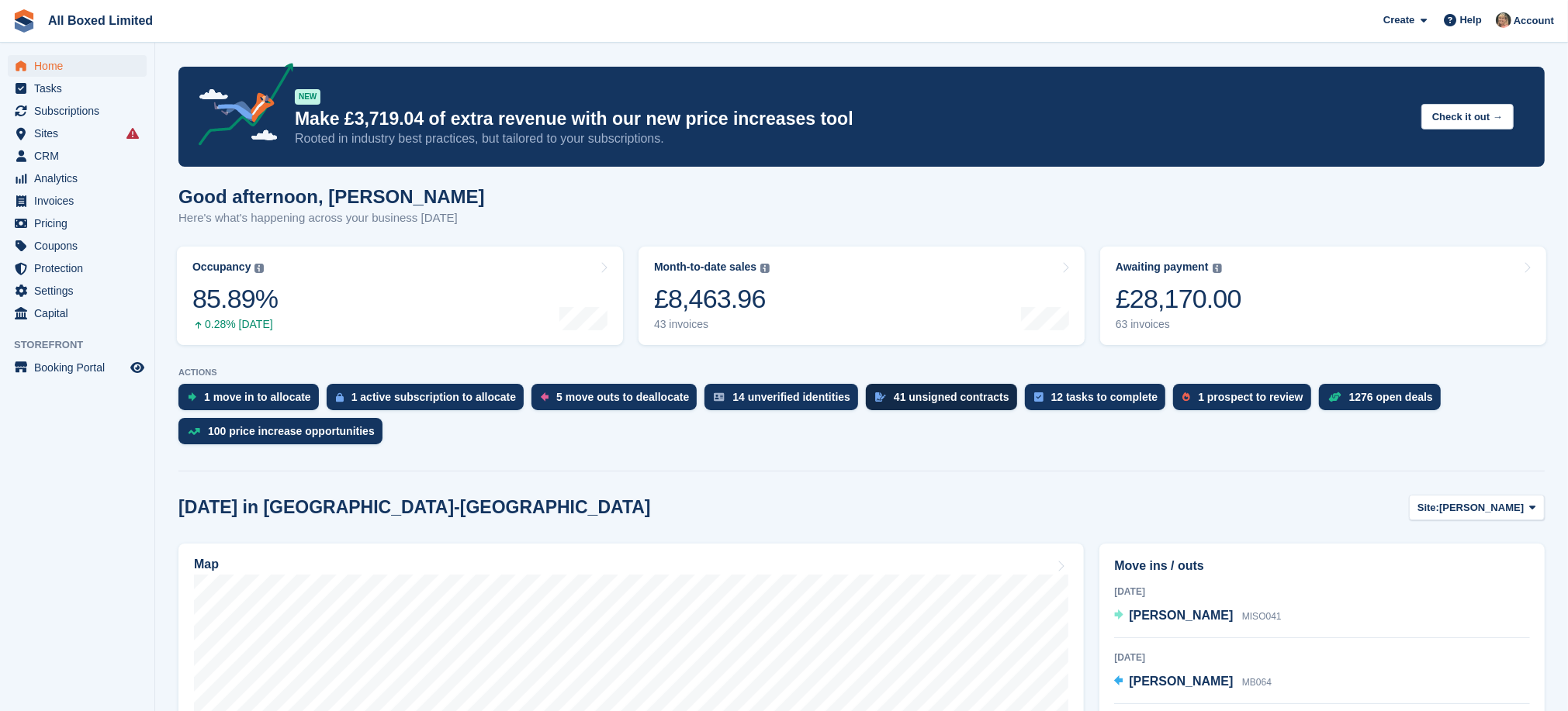
click at [919, 394] on div "41 unsigned contracts" at bounding box center [952, 397] width 116 height 12
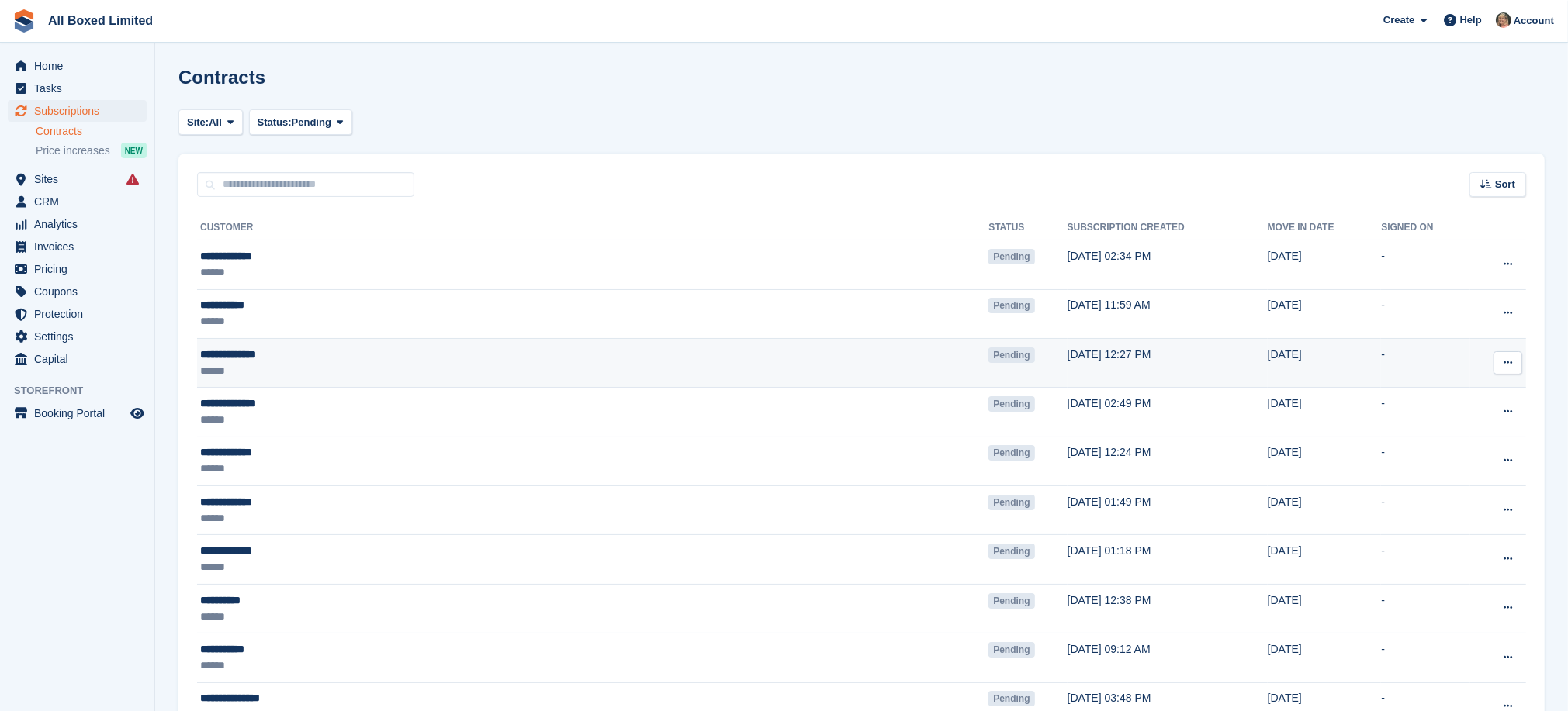
click at [246, 353] on div "**********" at bounding box center [431, 355] width 460 height 16
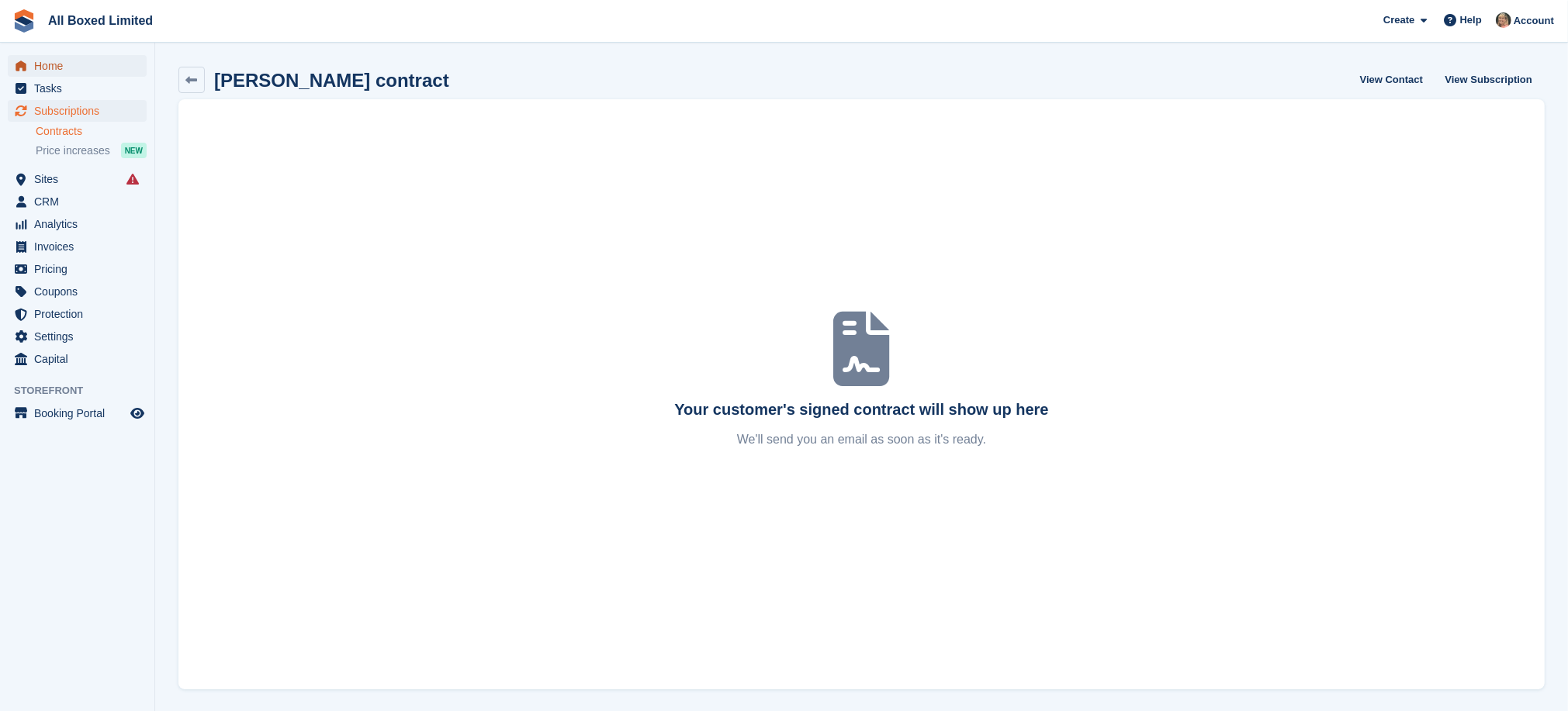
click at [41, 67] on span "Home" at bounding box center [80, 66] width 93 height 21
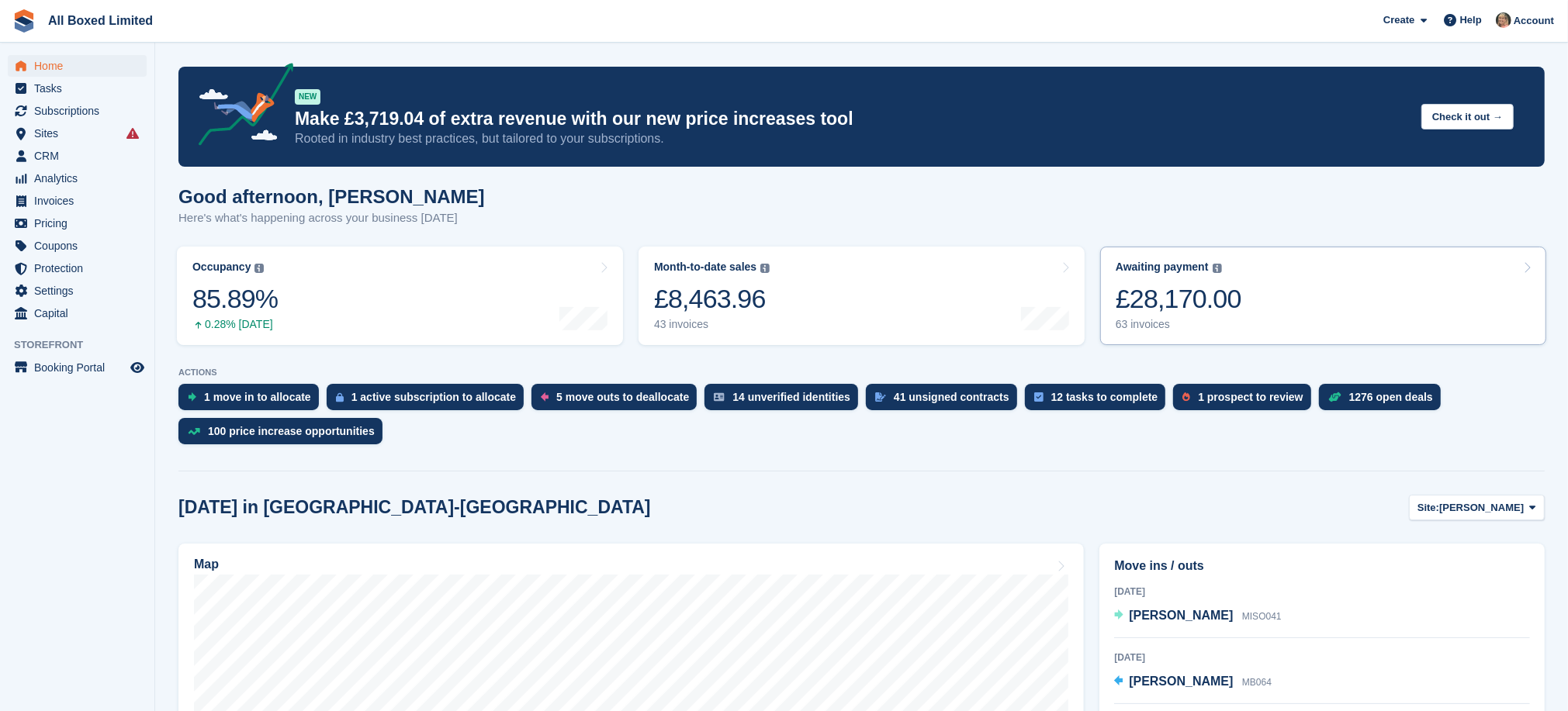
click at [1141, 324] on div "63 invoices" at bounding box center [1178, 325] width 125 height 13
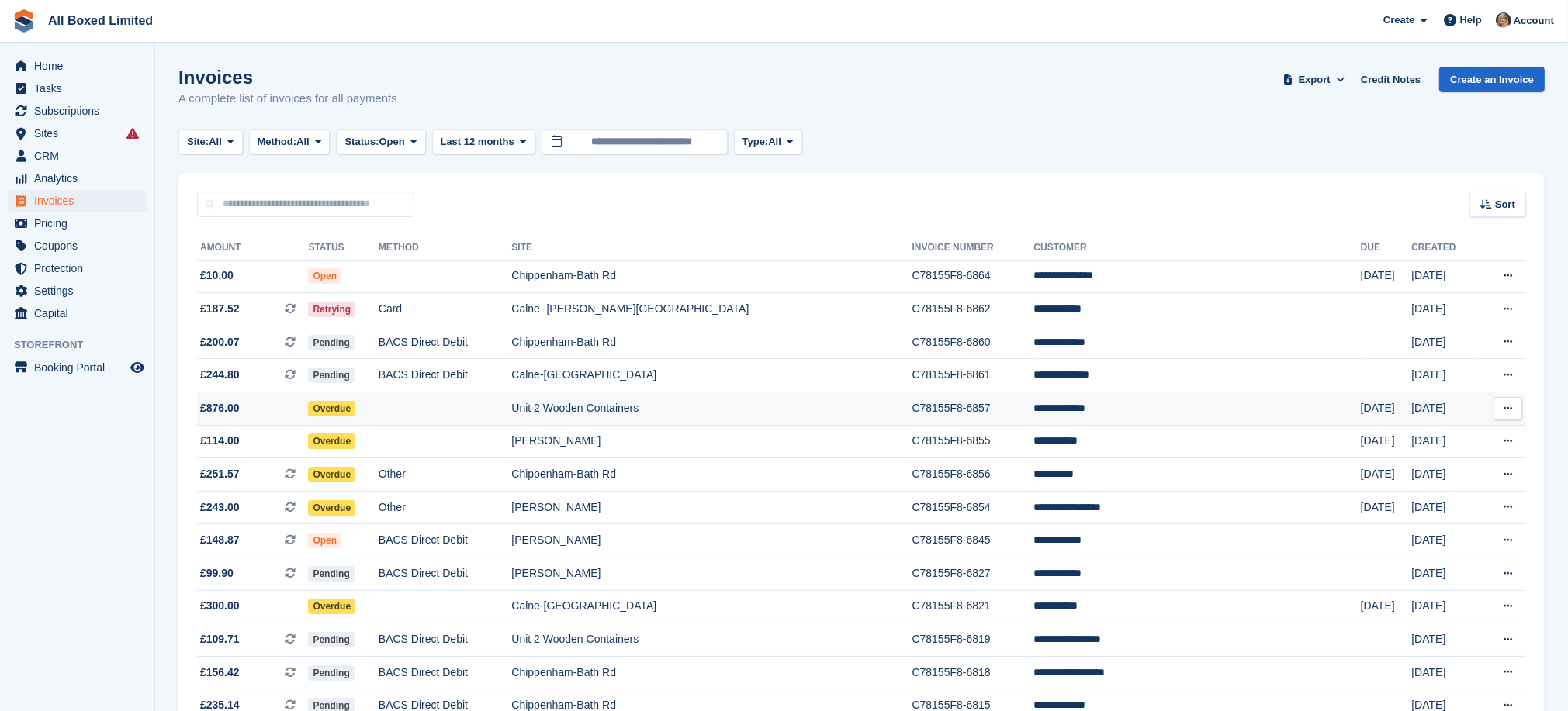
click at [684, 412] on td "Unit 2 Wooden Containers" at bounding box center [711, 409] width 400 height 33
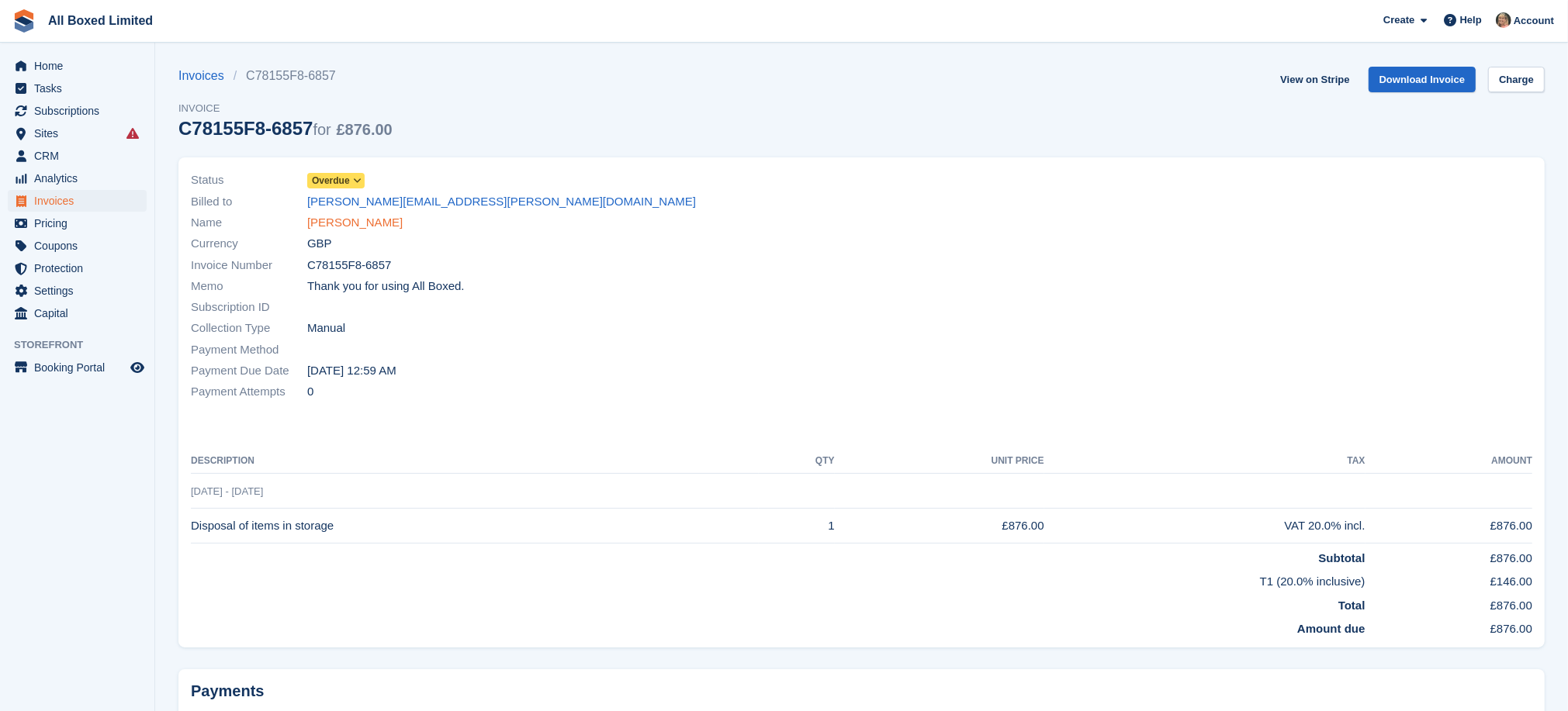
click at [351, 224] on link "Andrea Butler" at bounding box center [355, 224] width 96 height 18
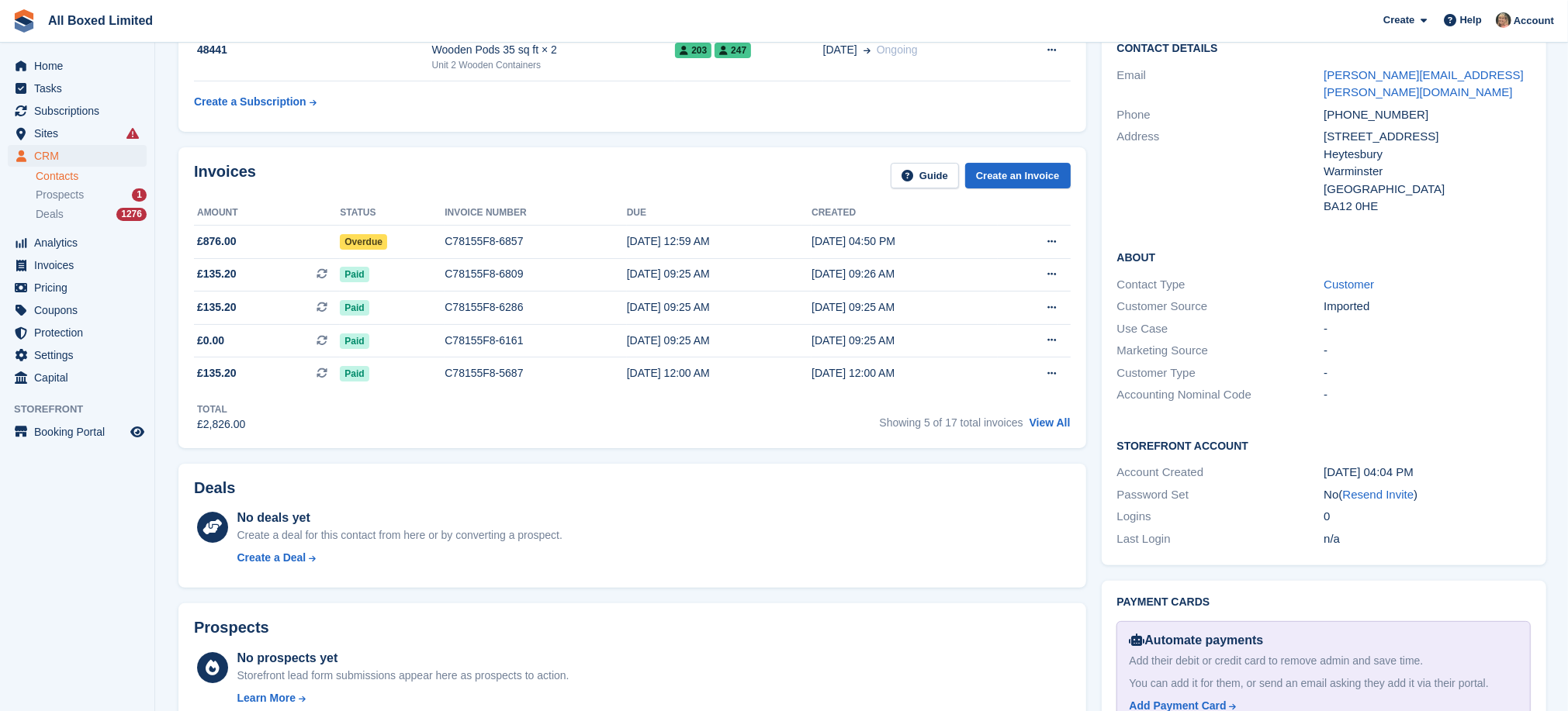
scroll to position [116, 0]
